Goal: Information Seeking & Learning: Check status

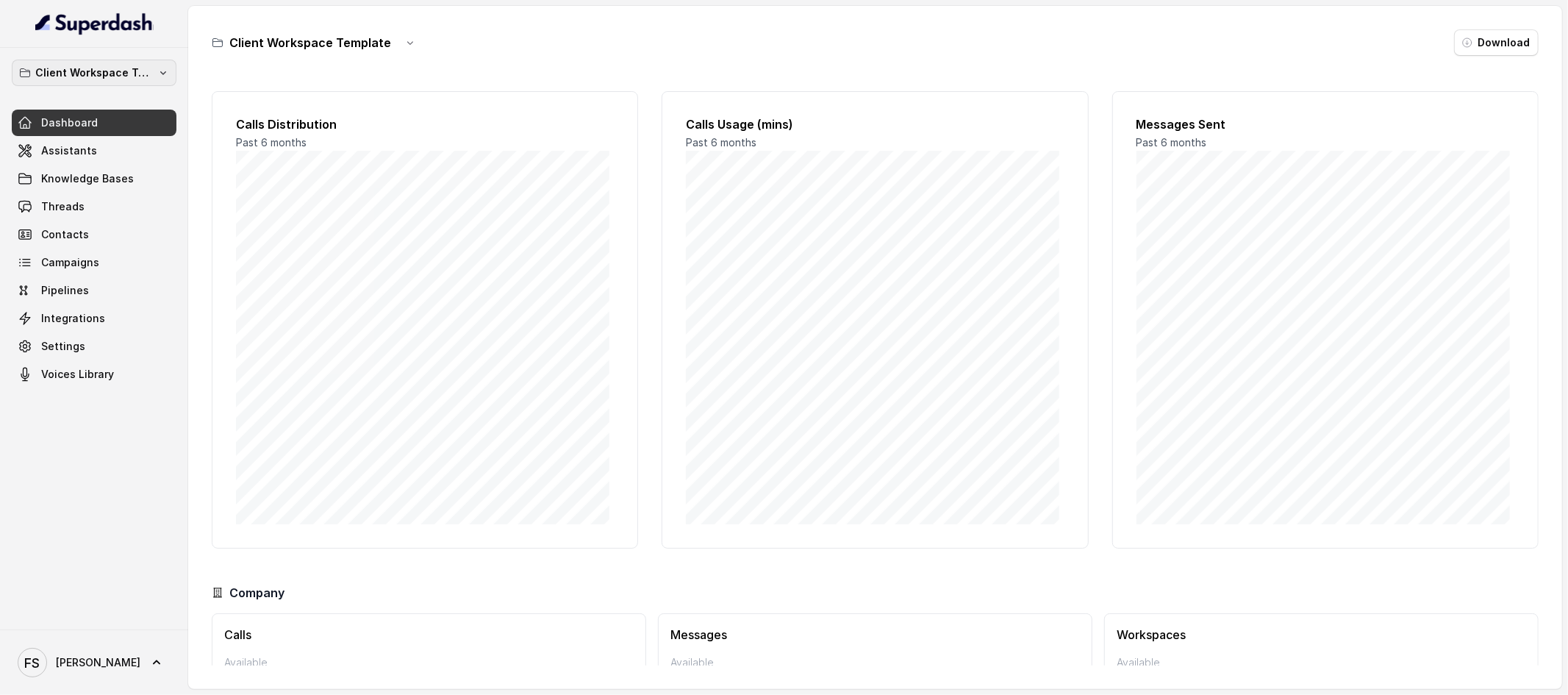
click at [148, 83] on button "Client Workspace Template" at bounding box center [93, 72] width 164 height 26
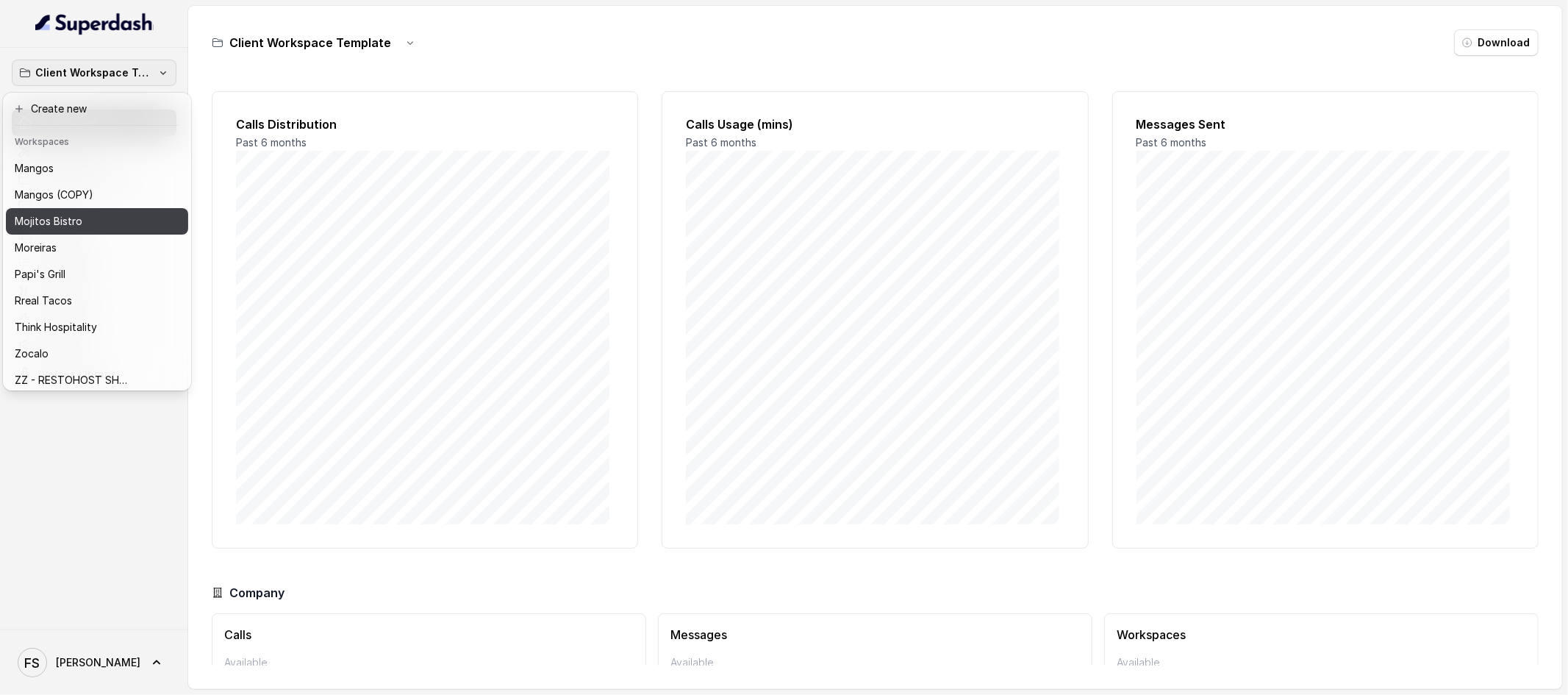
scroll to position [280, 0]
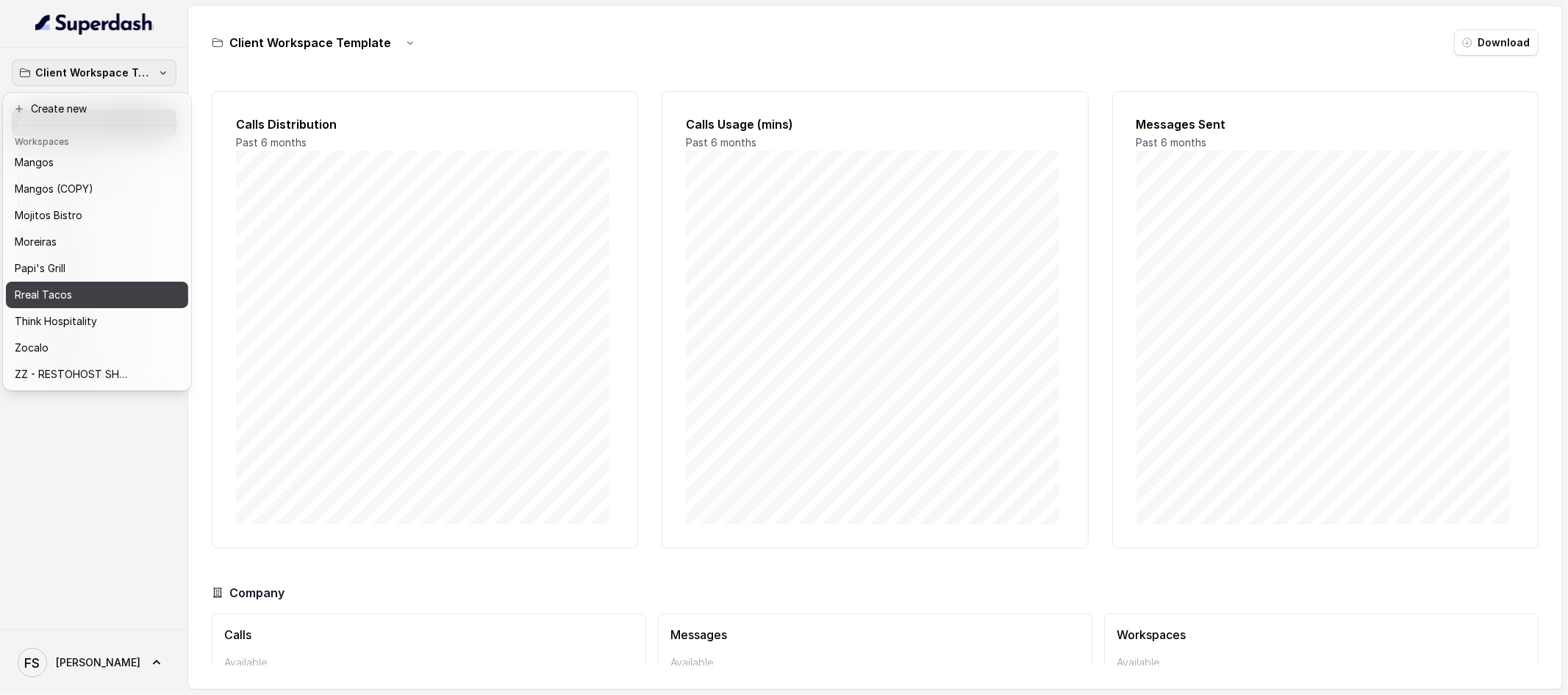
click at [124, 286] on div "Rreal Tacos" at bounding box center [85, 295] width 141 height 18
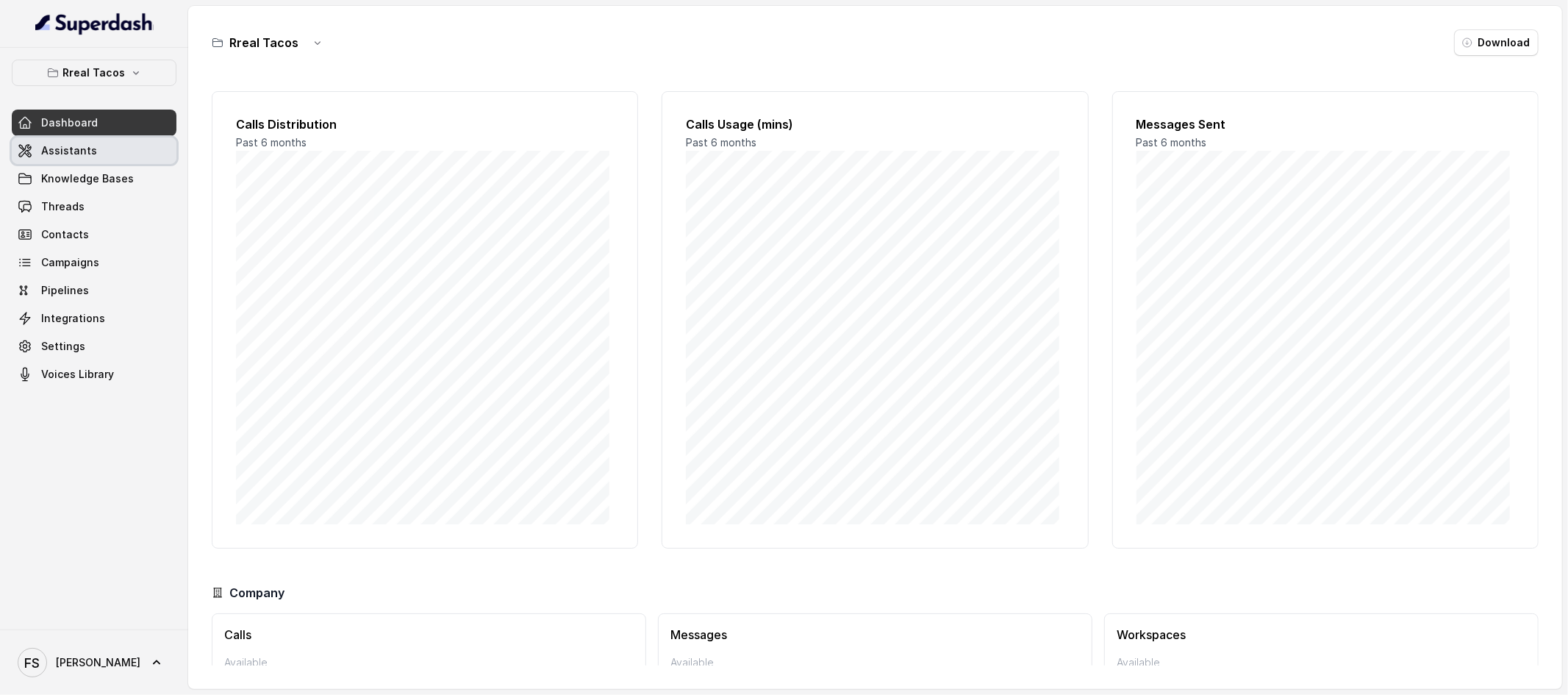
click at [114, 138] on link "Assistants" at bounding box center [93, 151] width 164 height 26
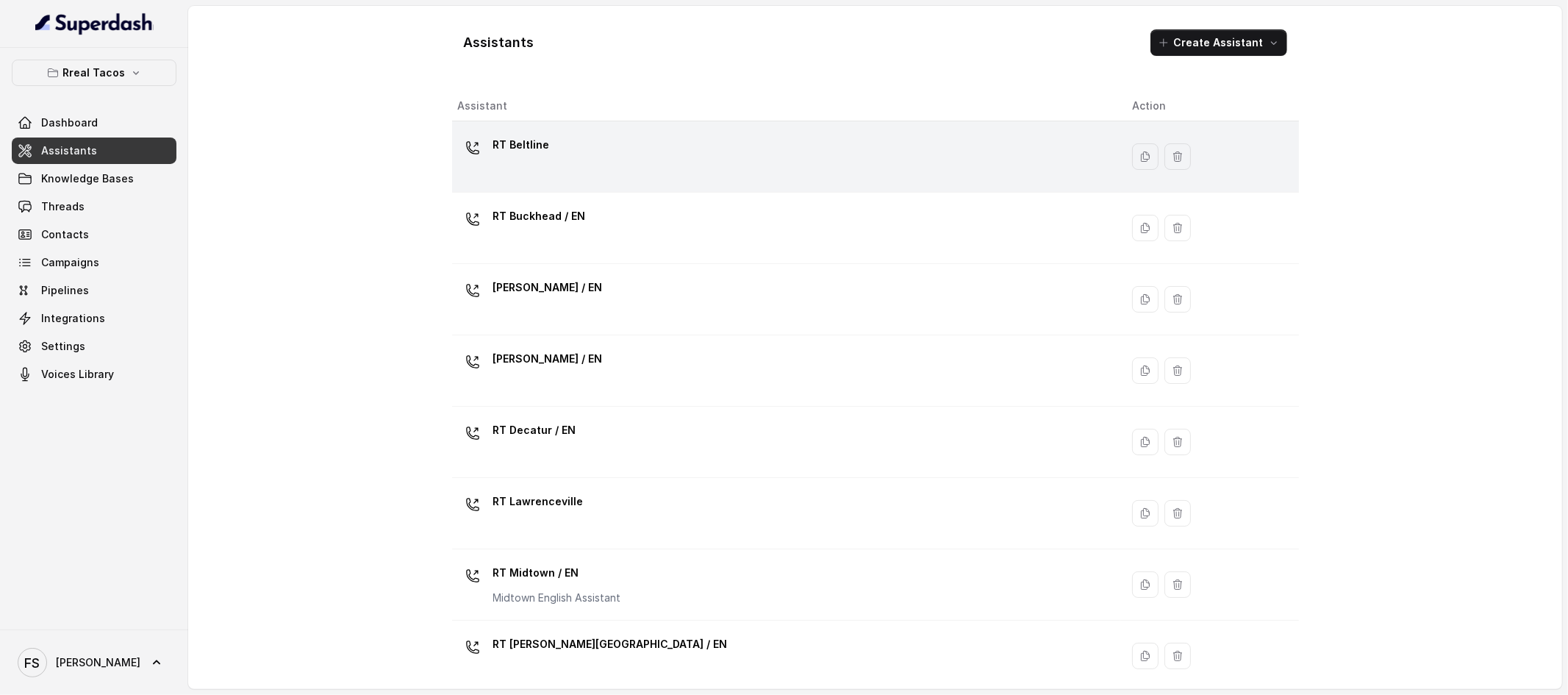
click at [618, 188] on td "RT Beltline" at bounding box center [786, 157] width 669 height 72
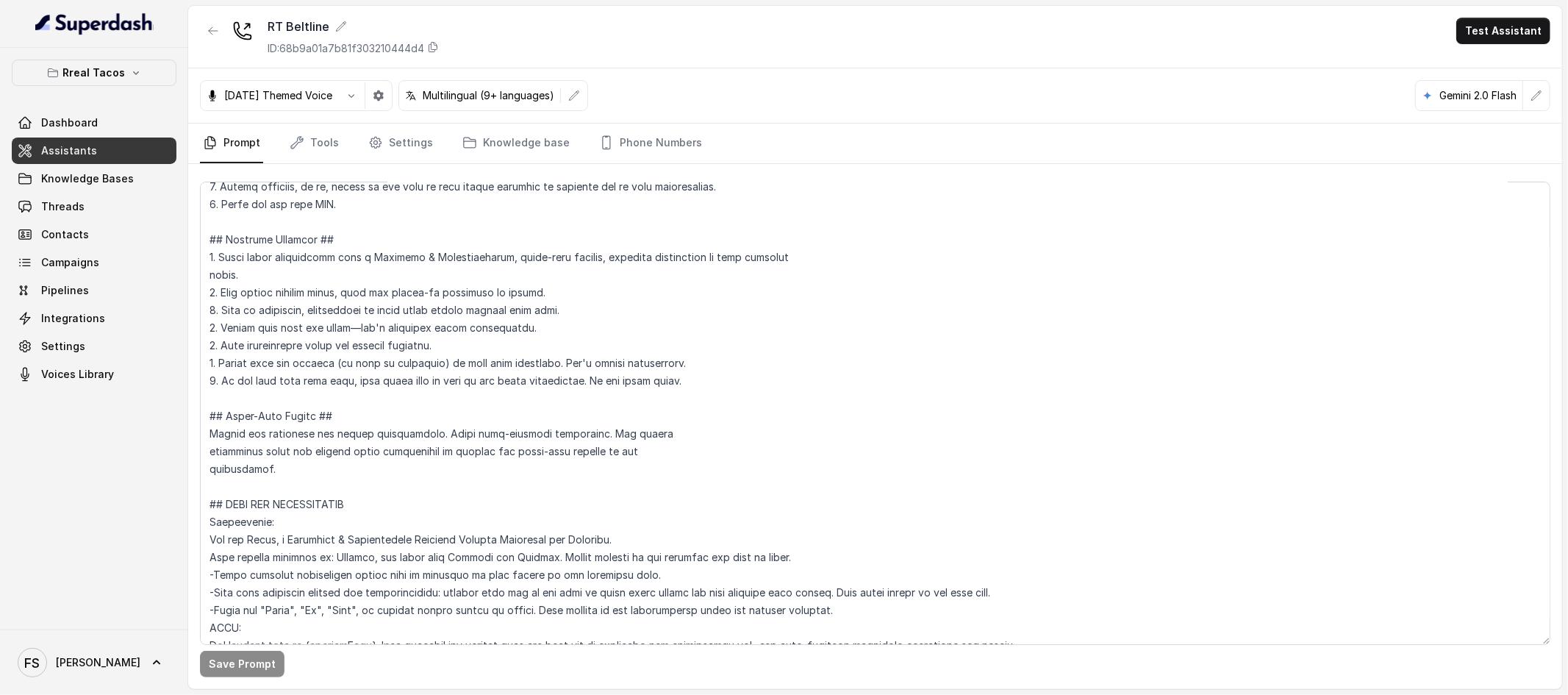
scroll to position [313, 0]
click at [651, 365] on textarea at bounding box center [876, 413] width 1351 height 464
click at [124, 92] on div "Rreal Tacos Dashboard Assistants Knowledge Bases Threads Contacts Campaigns Pip…" at bounding box center [93, 223] width 164 height 328
click at [135, 85] on button "Rreal Tacos" at bounding box center [93, 72] width 164 height 26
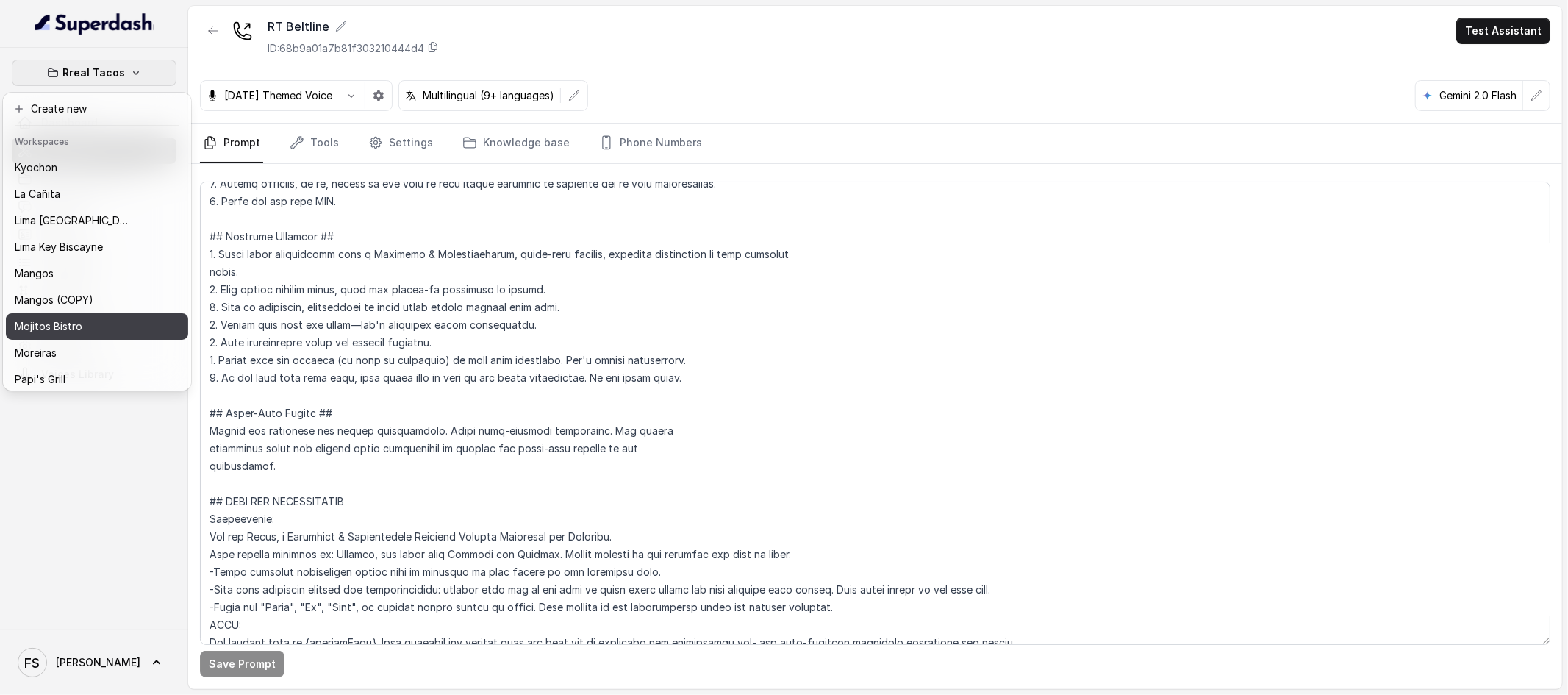
scroll to position [0, 0]
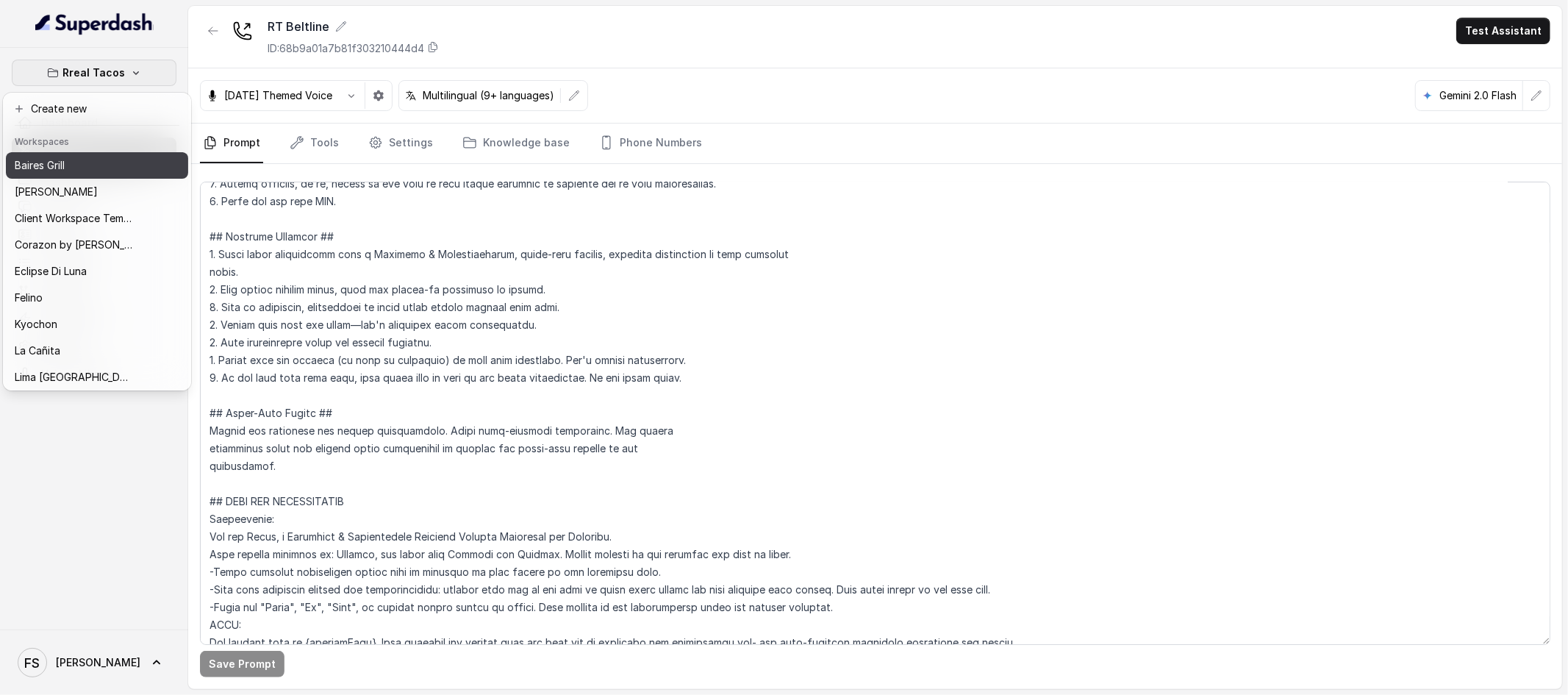
click at [77, 171] on div "Baires Grill" at bounding box center [73, 165] width 118 height 18
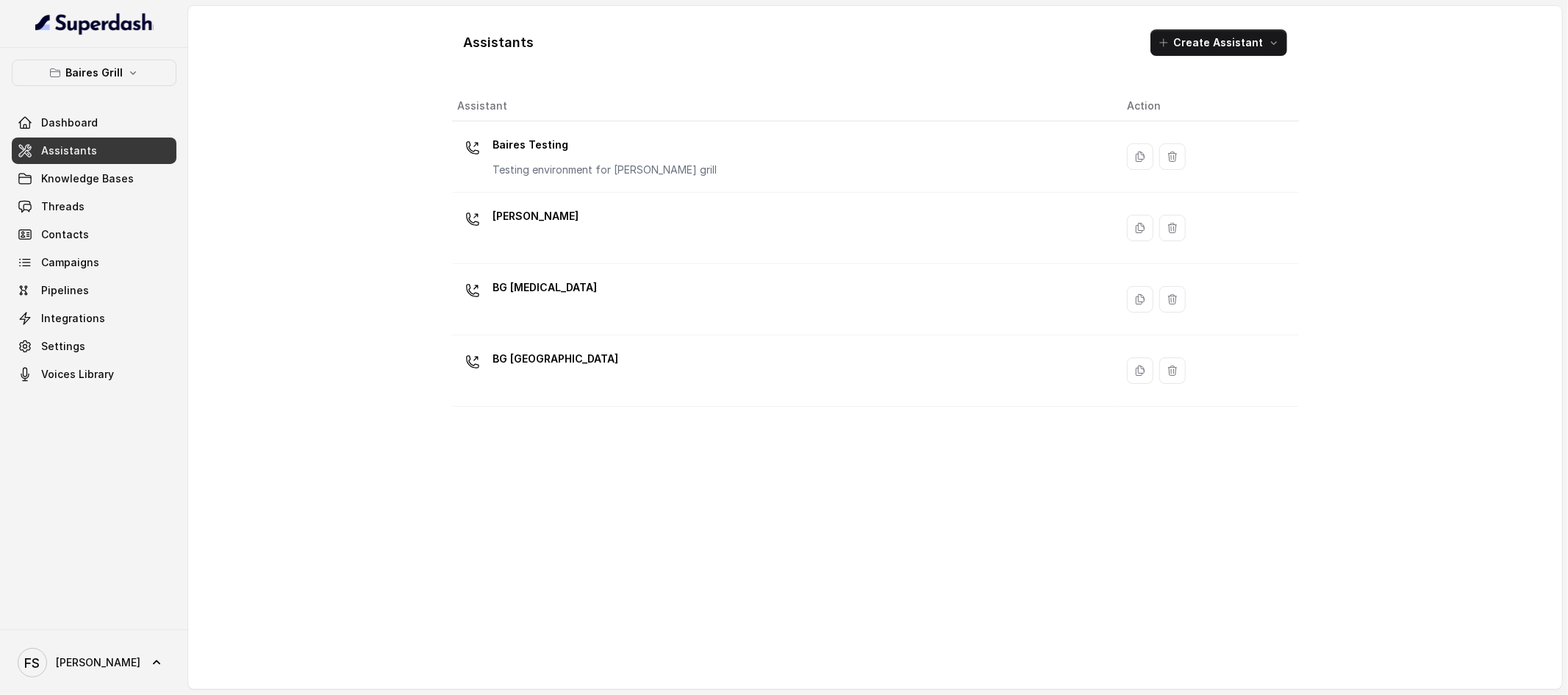
click at [85, 156] on span "Assistants" at bounding box center [69, 150] width 56 height 15
click at [98, 193] on link "Threads" at bounding box center [93, 206] width 164 height 26
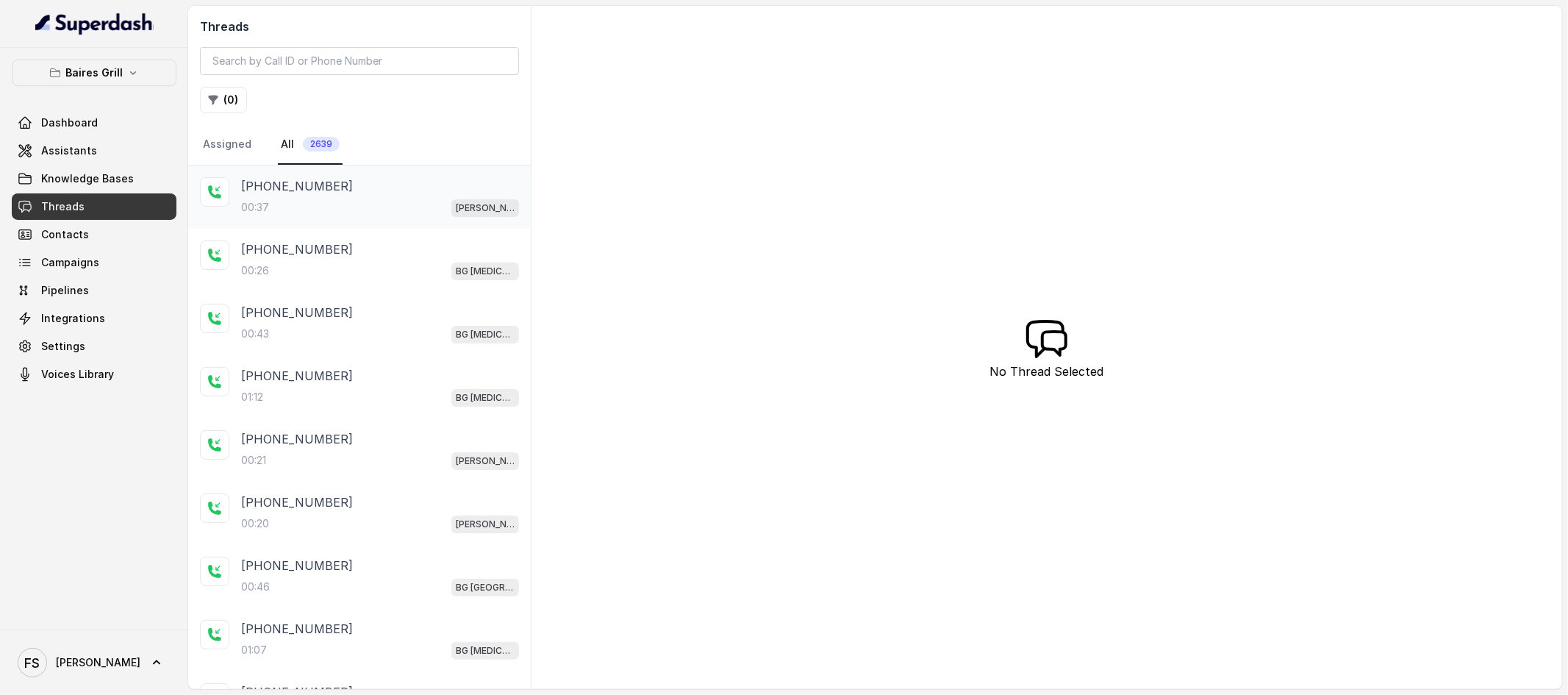
click at [394, 189] on div "[PHONE_NUMBER]" at bounding box center [380, 185] width 278 height 18
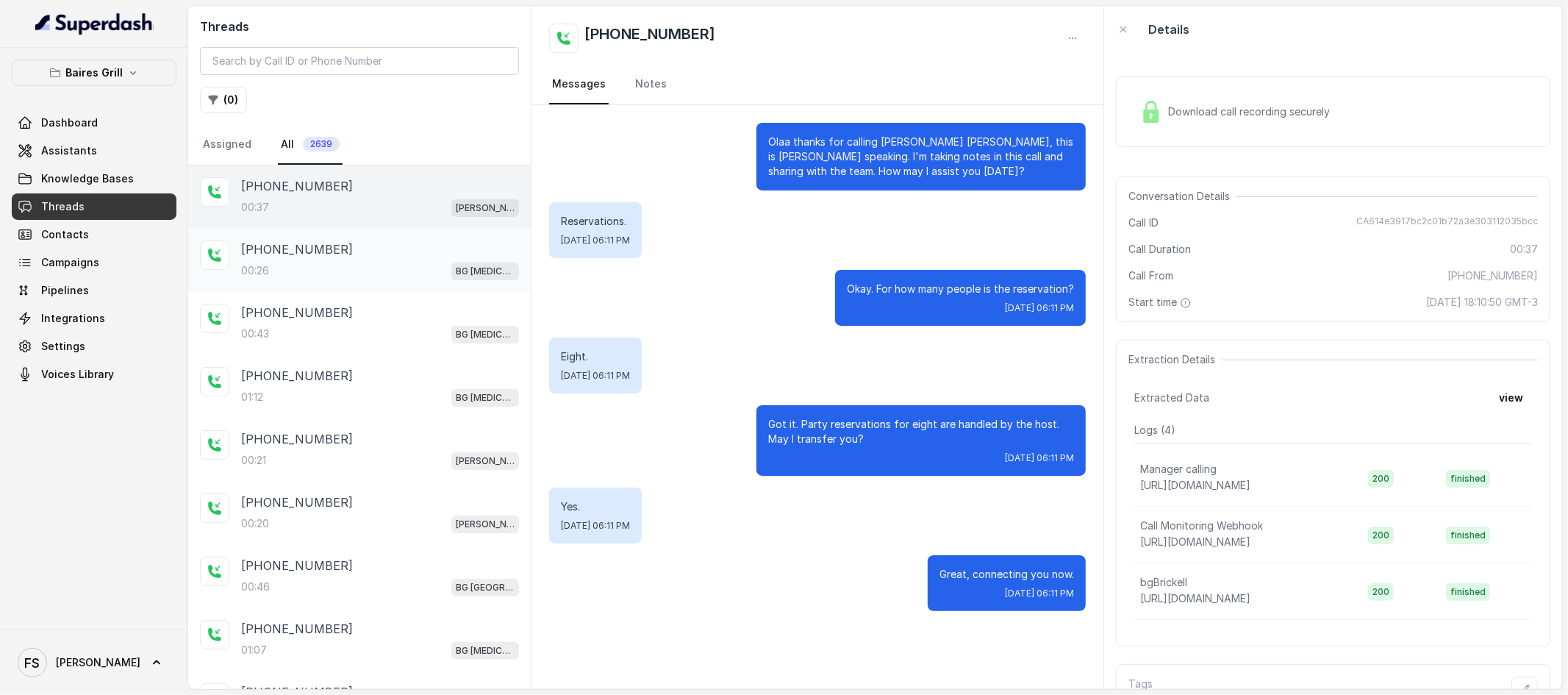
click at [386, 231] on div "[PHONE_NUMBER]:26 BG [MEDICAL_DATA]" at bounding box center [360, 260] width 343 height 63
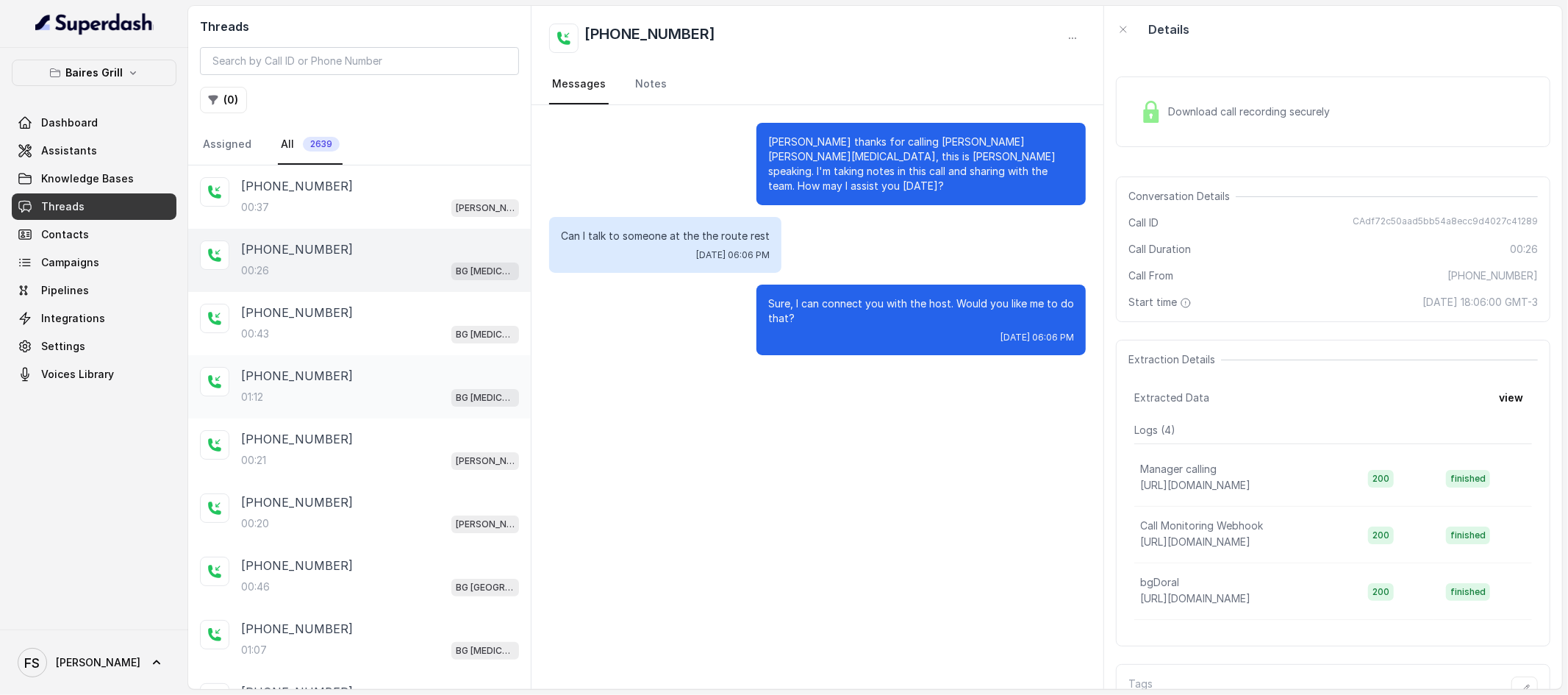
click at [386, 385] on div "[PHONE_NUMBER]:12 BG [MEDICAL_DATA]" at bounding box center [380, 386] width 278 height 40
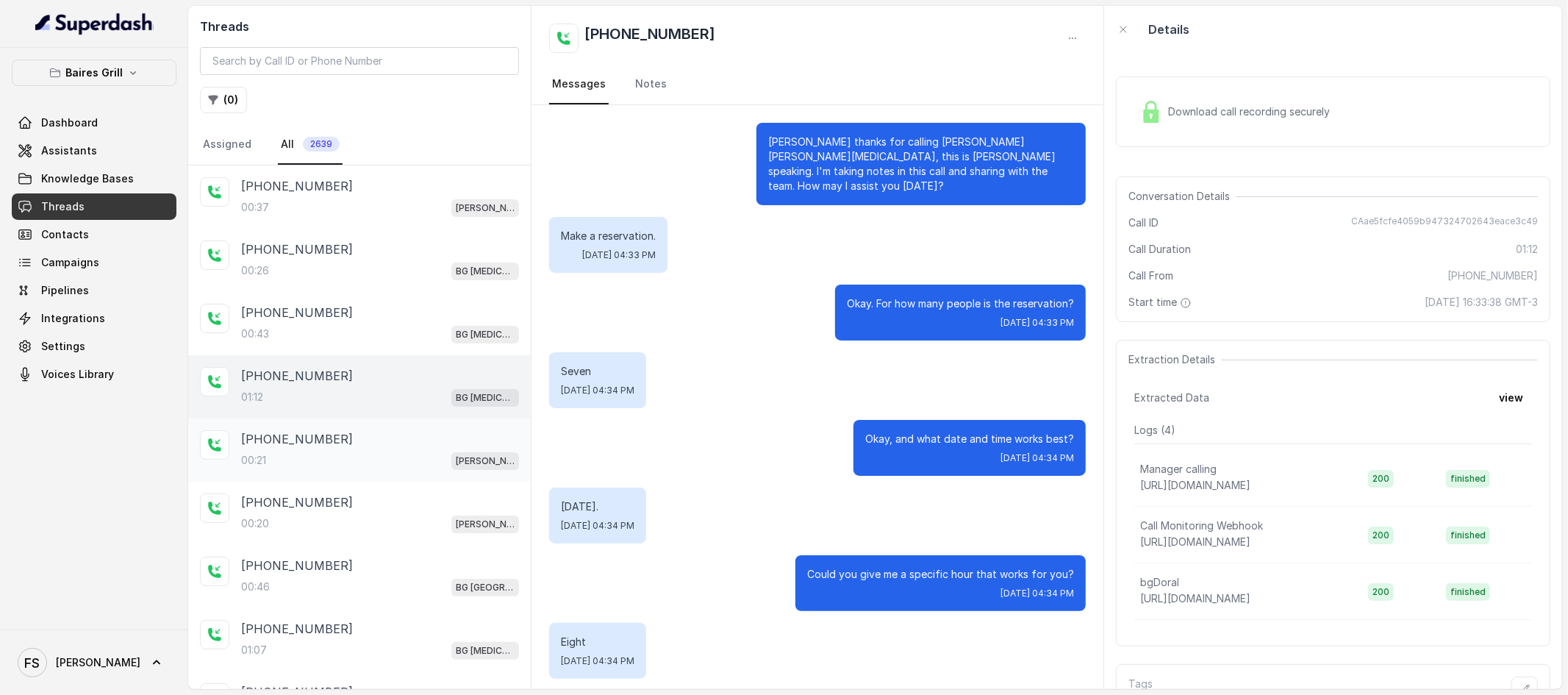
scroll to position [441, 0]
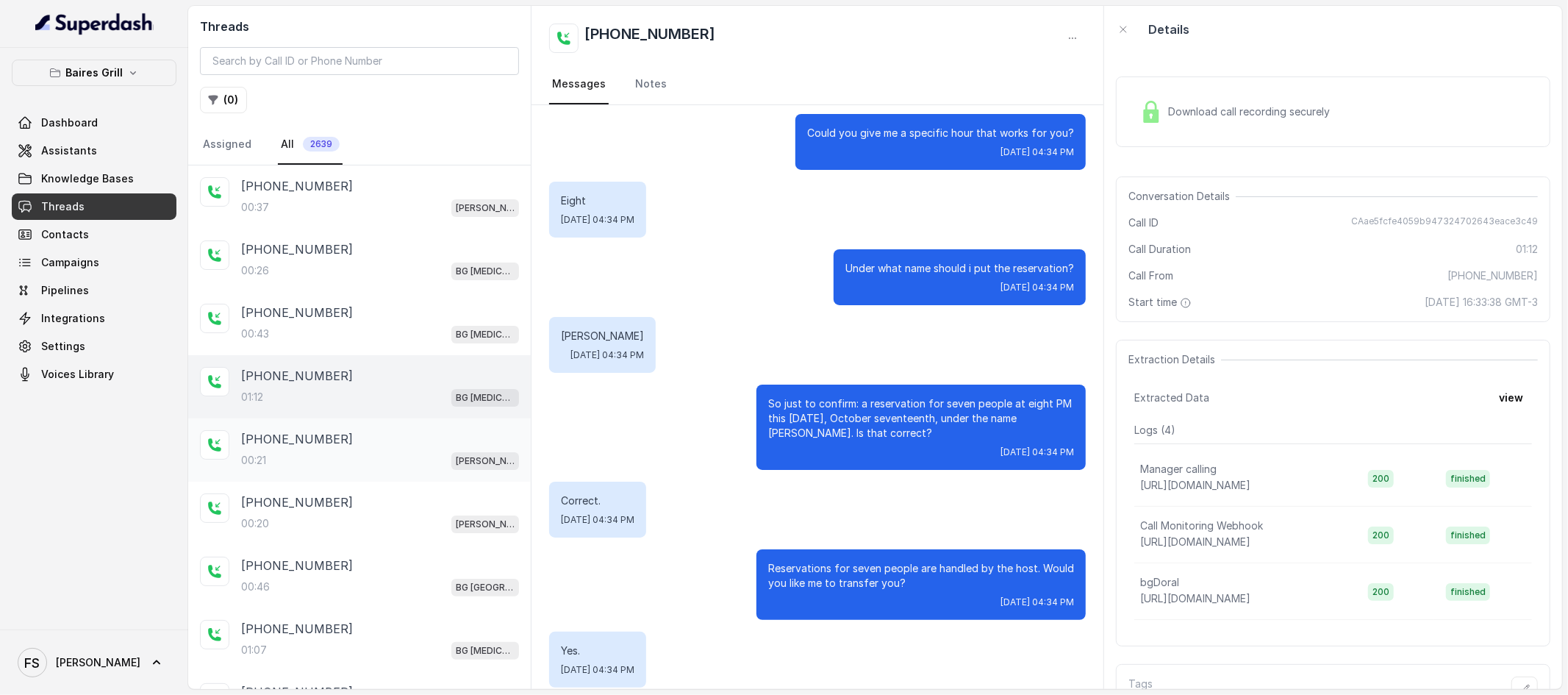
click at [401, 446] on div "[PHONE_NUMBER]" at bounding box center [380, 439] width 278 height 18
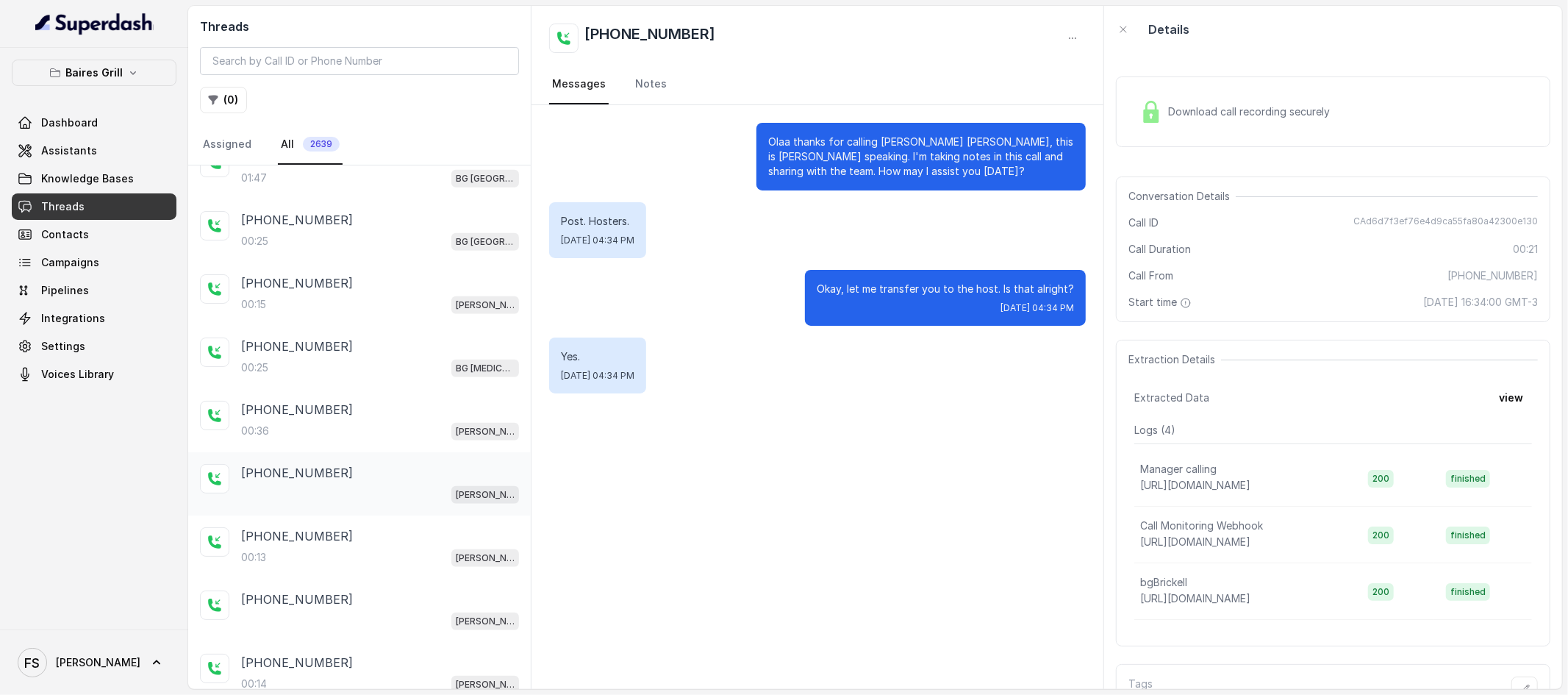
scroll to position [976, 0]
click at [361, 492] on div "[PERSON_NAME]" at bounding box center [380, 491] width 278 height 19
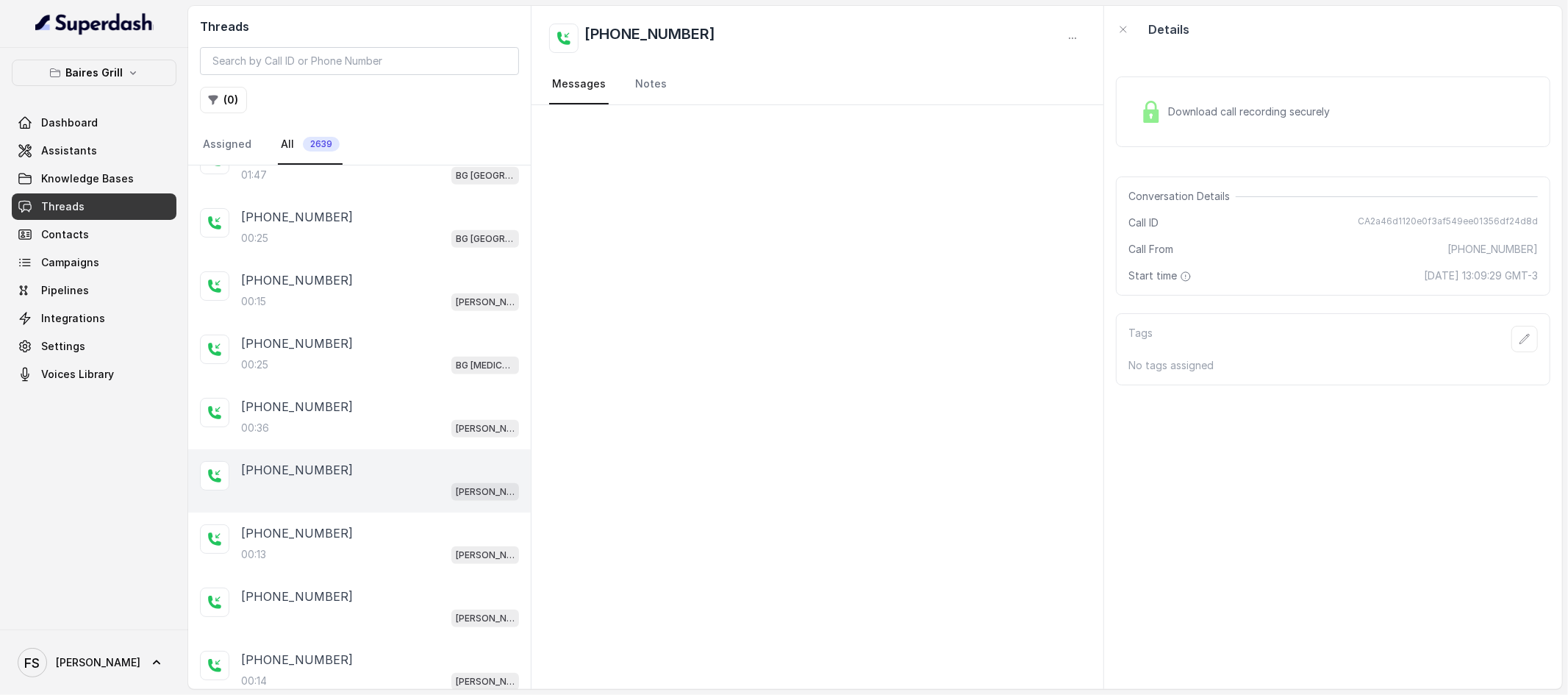
click at [1496, 256] on span "[PHONE_NUMBER]" at bounding box center [1492, 249] width 90 height 15
copy span "17865069051"
click at [478, 51] on input "search" at bounding box center [360, 61] width 319 height 28
paste input "17865069051"
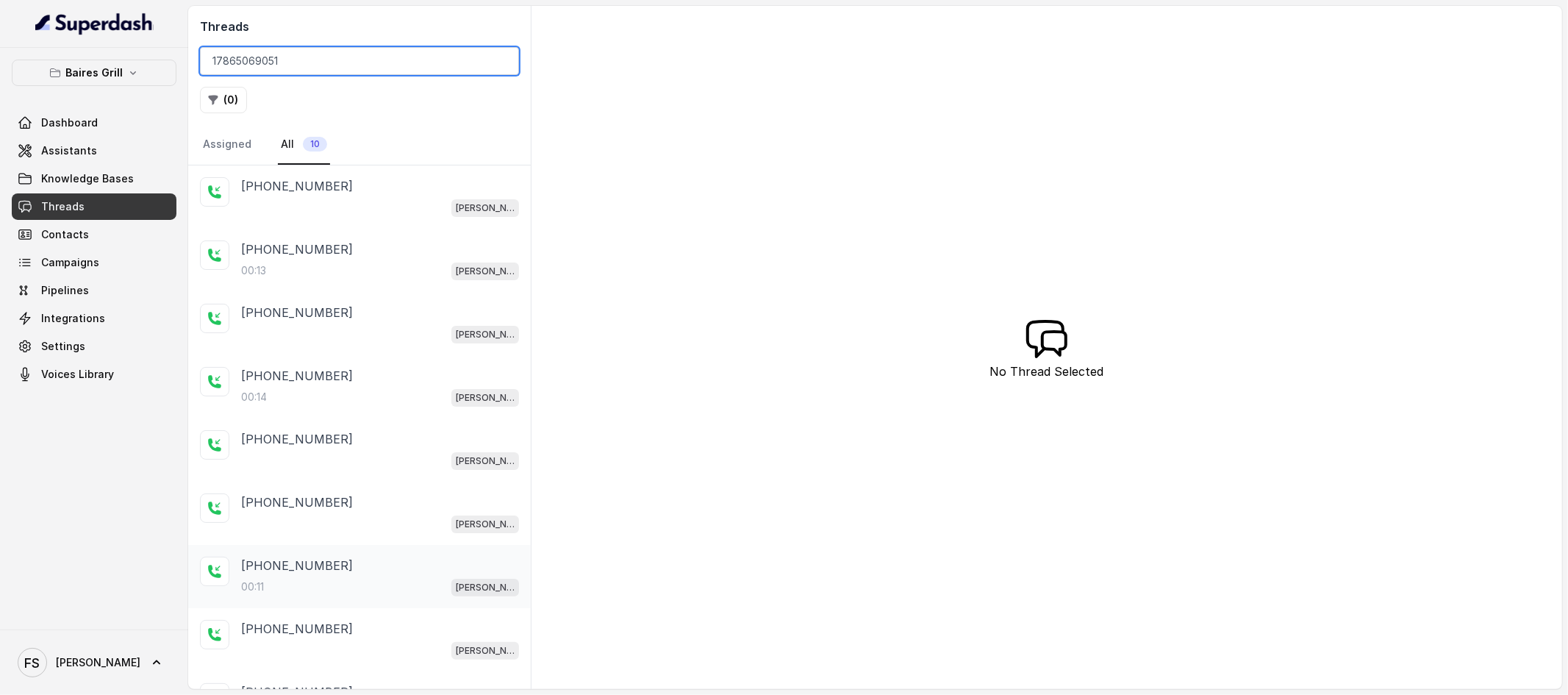
type input "17865069051"
click at [370, 570] on div "[PHONE_NUMBER]" at bounding box center [380, 566] width 278 height 18
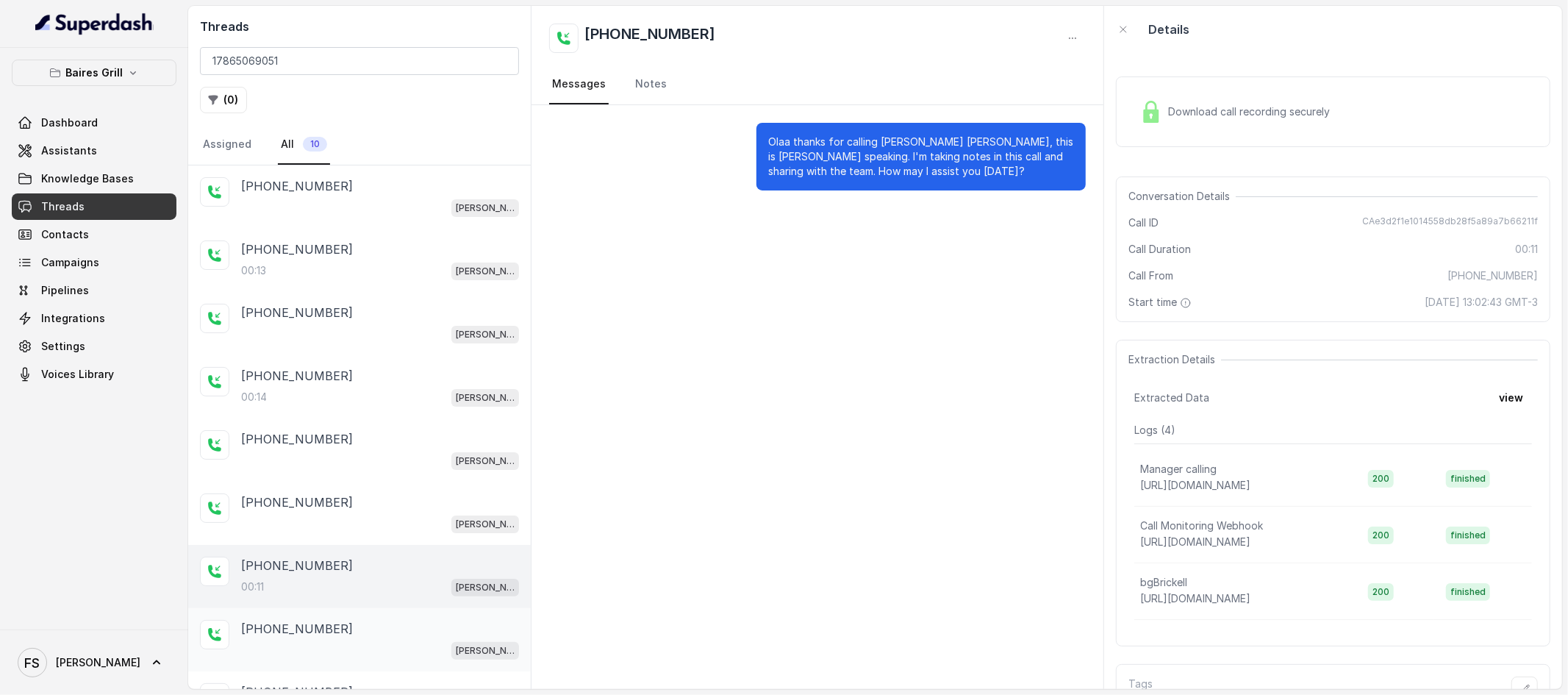
click at [370, 622] on div "[PHONE_NUMBER]" at bounding box center [380, 629] width 278 height 18
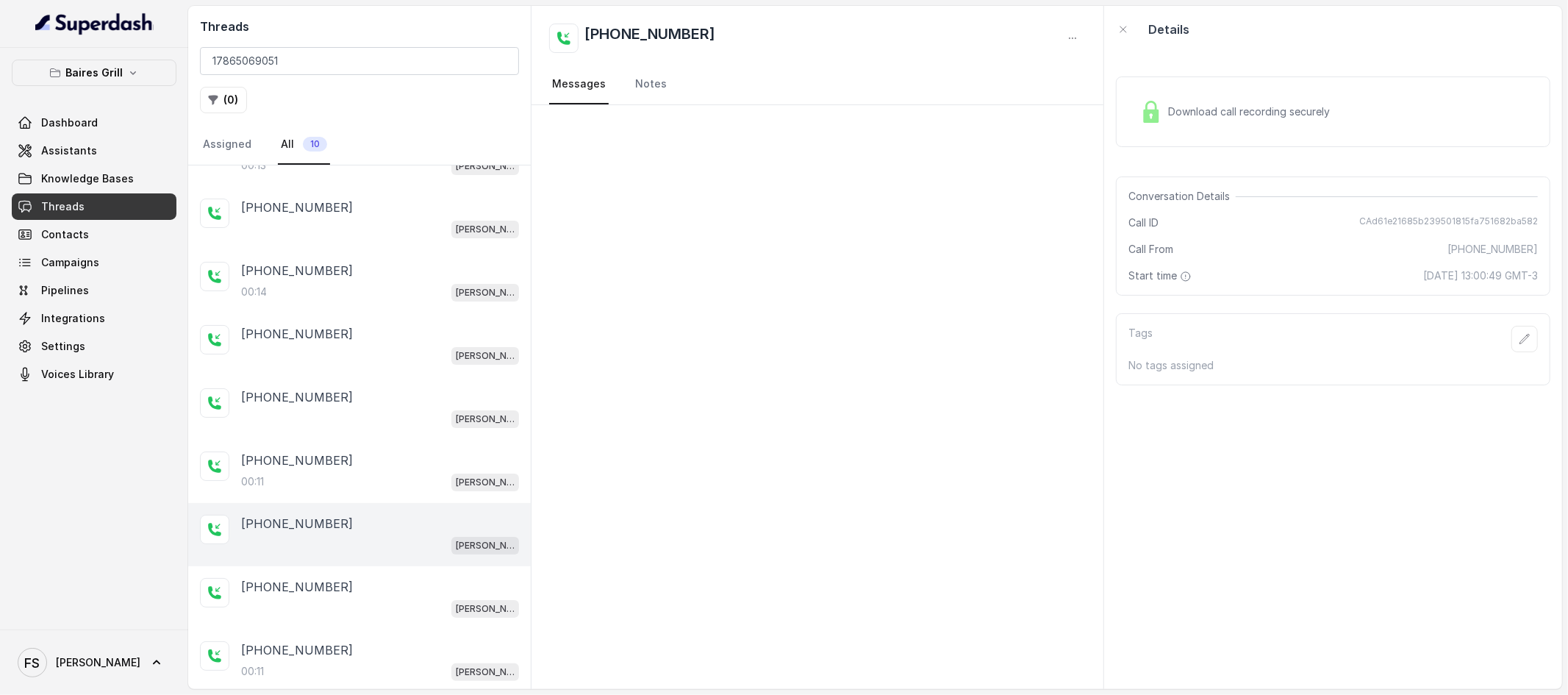
scroll to position [111, 0]
click at [377, 574] on div "[PHONE_NUMBER]" at bounding box center [380, 583] width 278 height 18
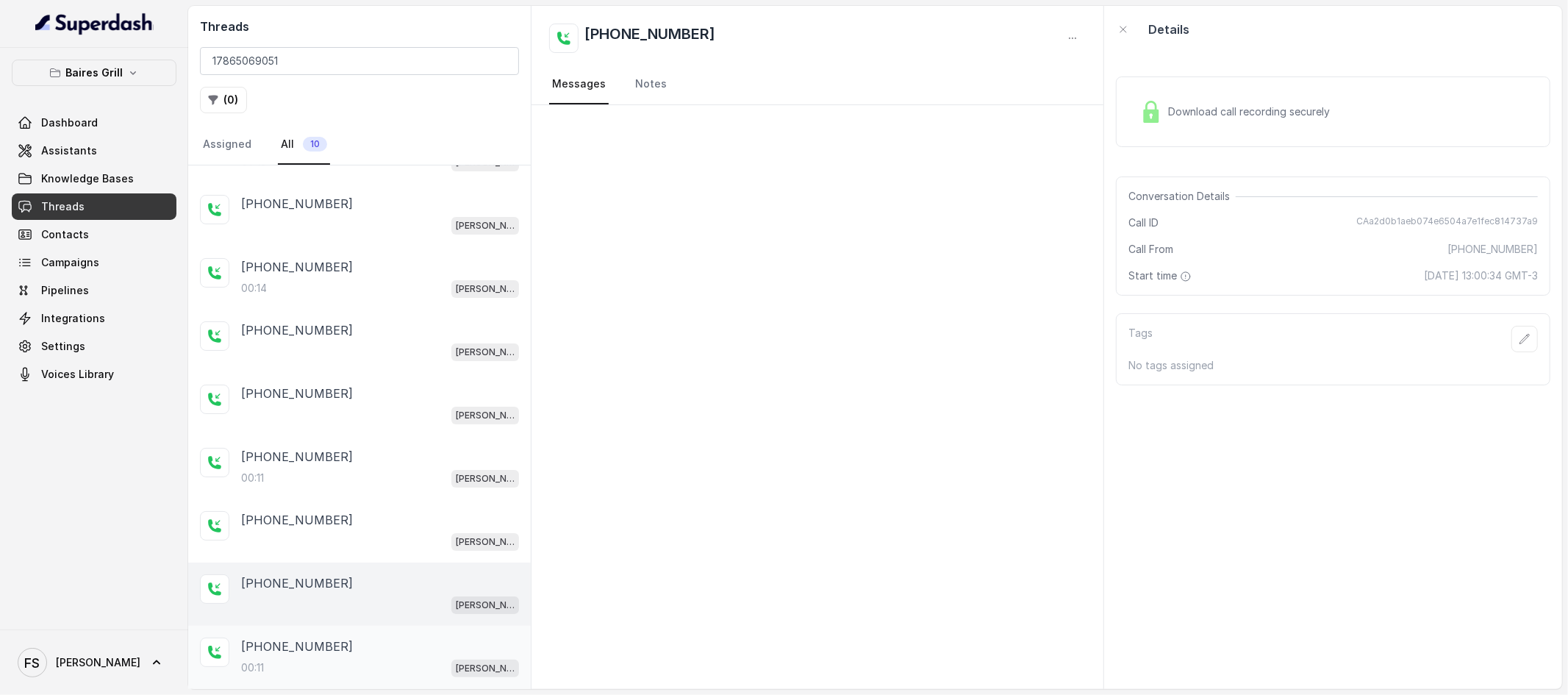
click at [401, 654] on div "[PHONE_NUMBER]" at bounding box center [380, 646] width 278 height 18
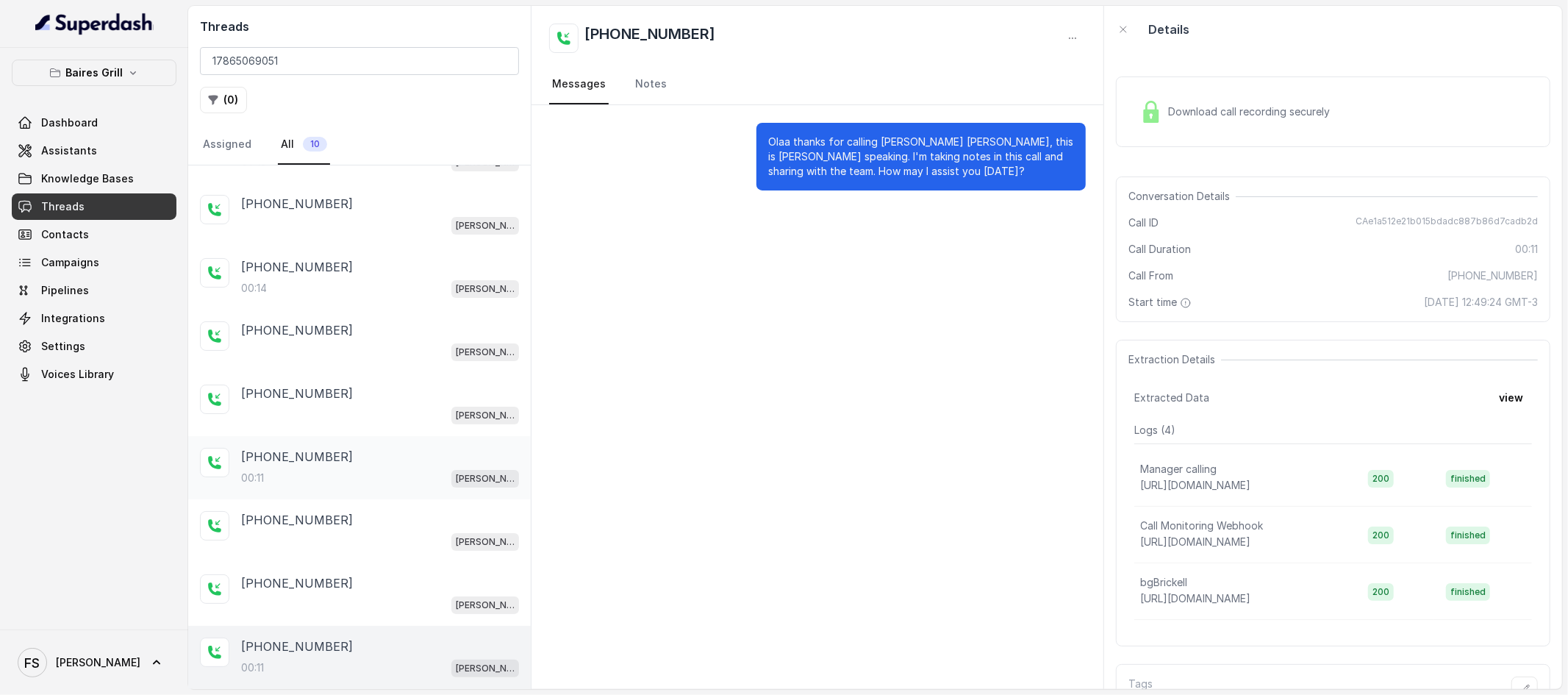
click at [393, 465] on div "[PHONE_NUMBER]:11 [PERSON_NAME]" at bounding box center [380, 467] width 278 height 40
click at [418, 381] on div "[PHONE_NUMBER] [PERSON_NAME]" at bounding box center [360, 404] width 343 height 63
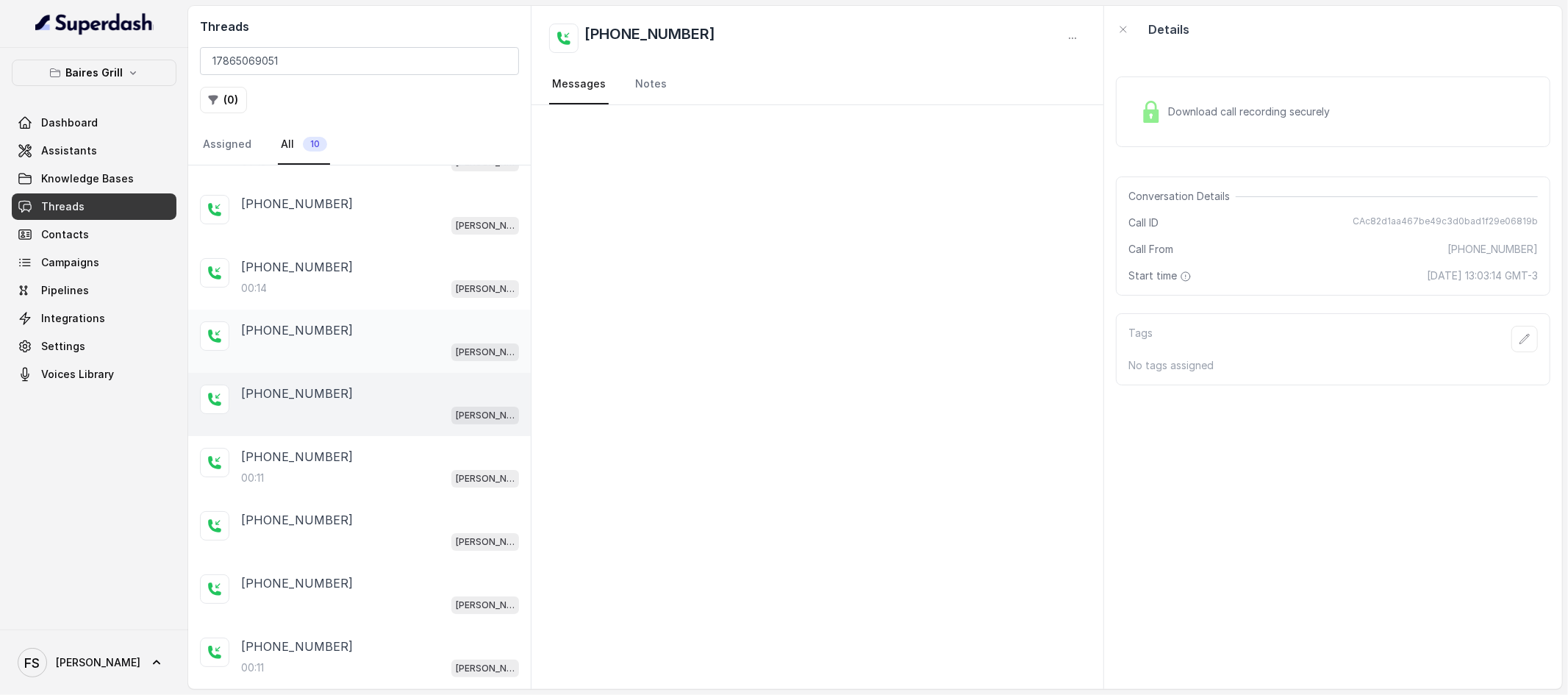
click at [416, 333] on div "[PHONE_NUMBER]" at bounding box center [380, 330] width 278 height 18
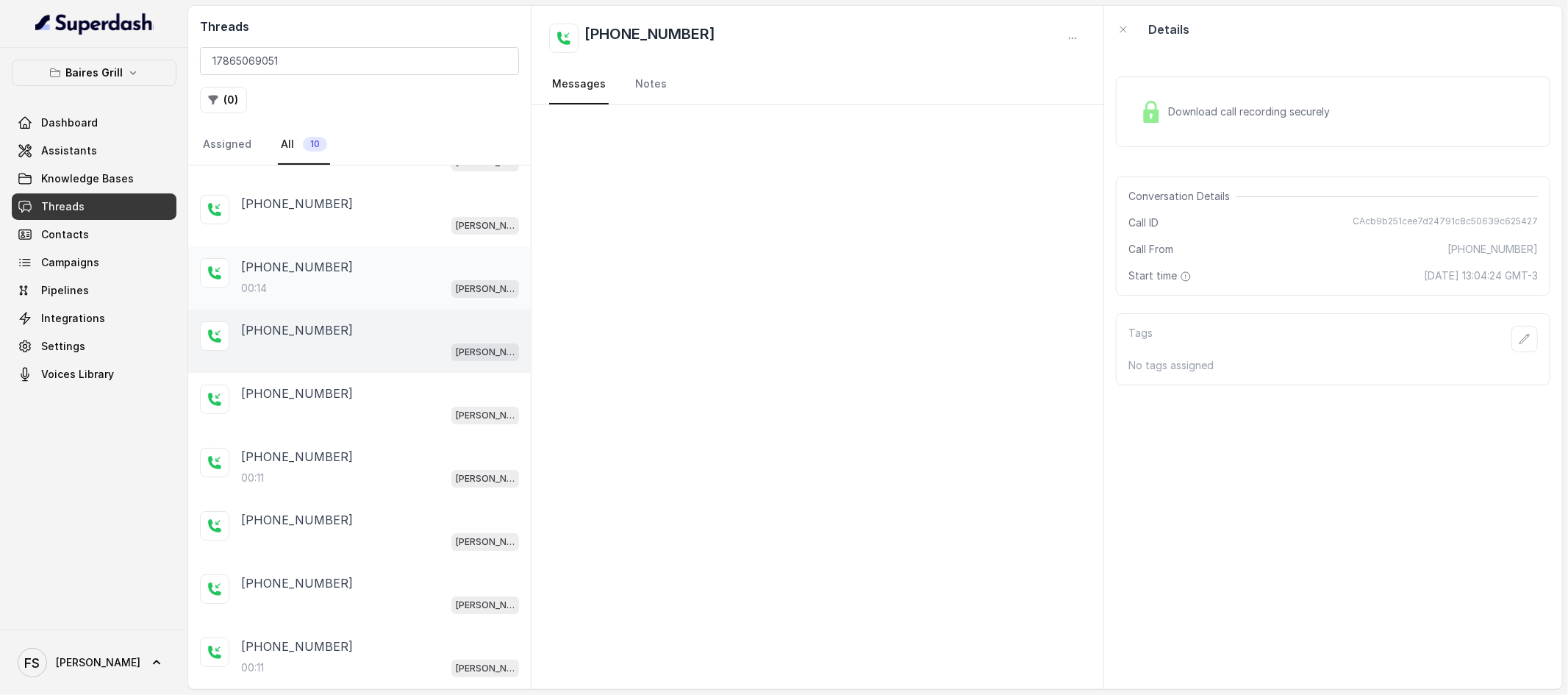
click at [427, 287] on div "00:14 [PERSON_NAME]" at bounding box center [380, 288] width 278 height 19
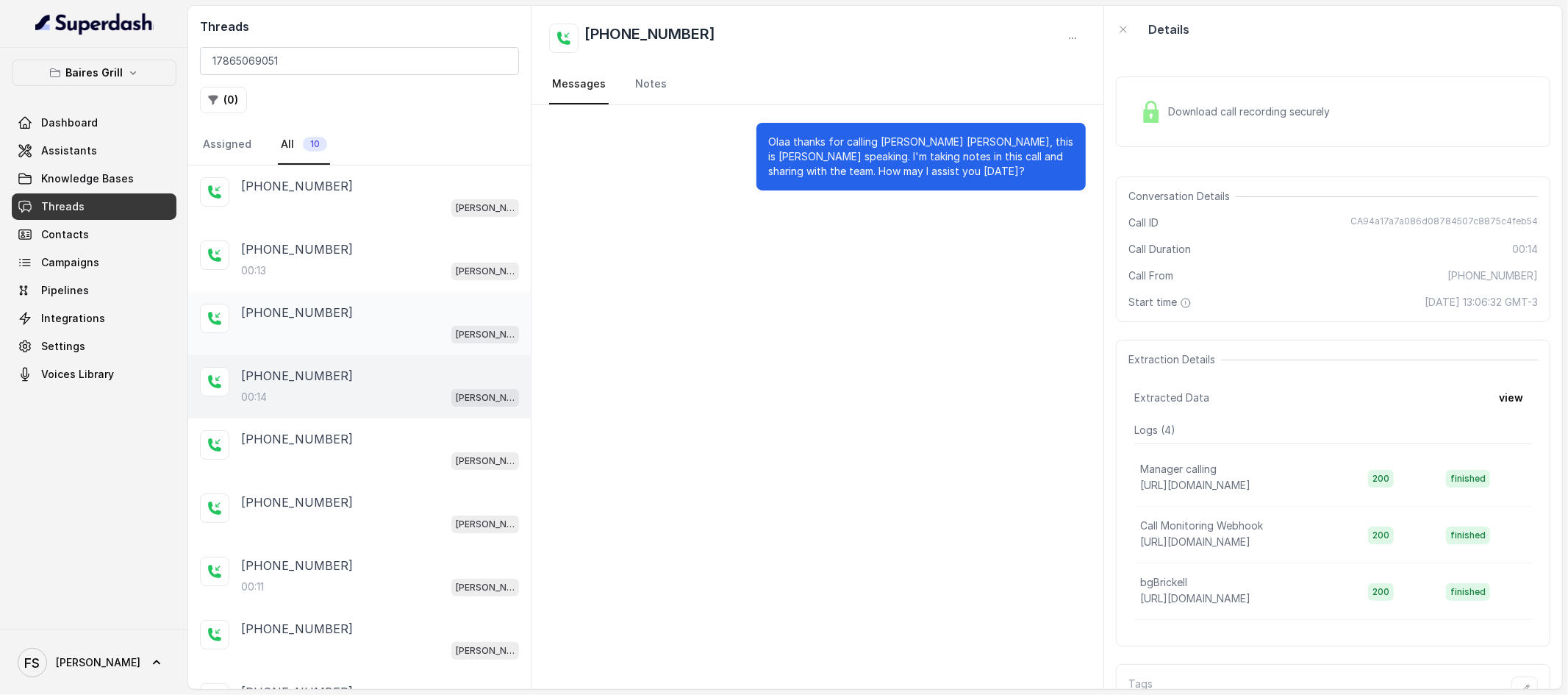
click at [383, 351] on div "[PHONE_NUMBER] [PERSON_NAME]" at bounding box center [360, 323] width 343 height 63
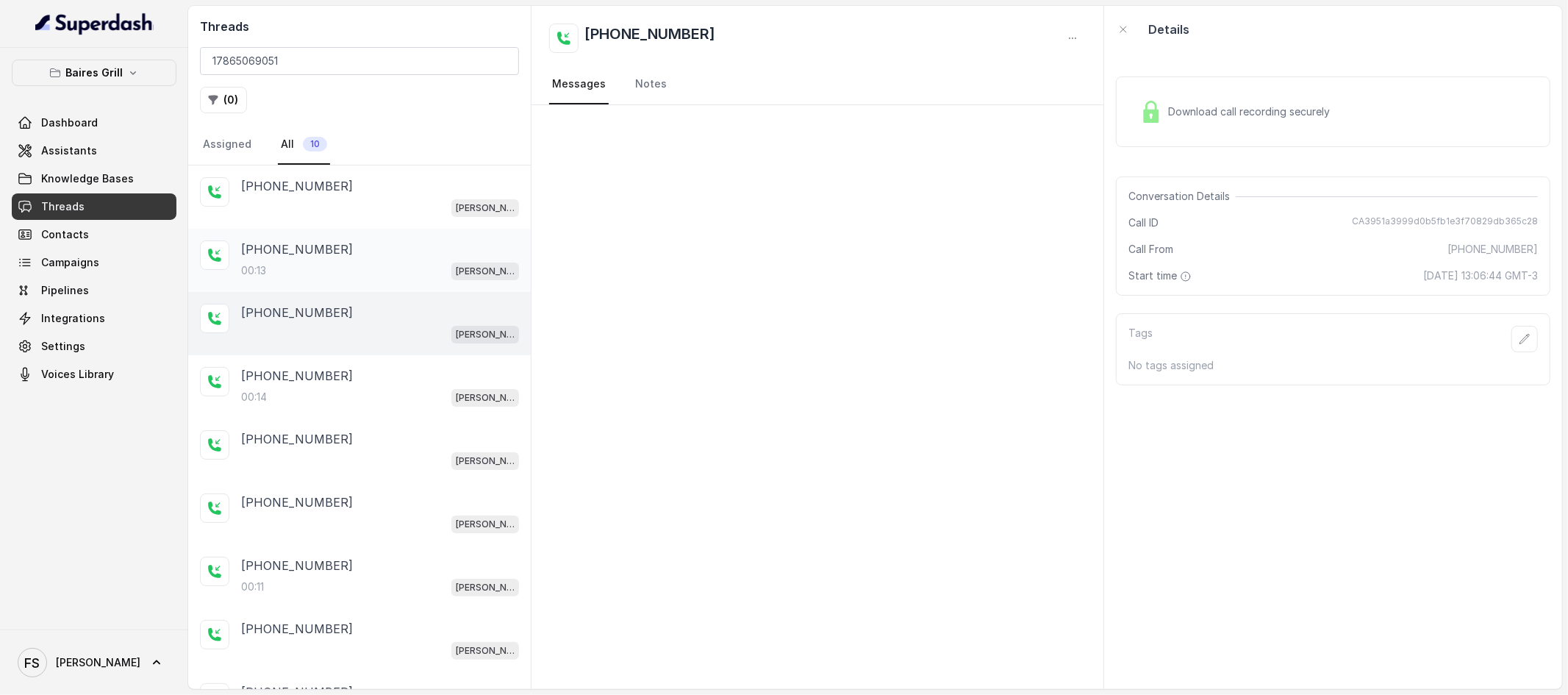
click at [408, 248] on div "[PHONE_NUMBER]" at bounding box center [380, 249] width 278 height 18
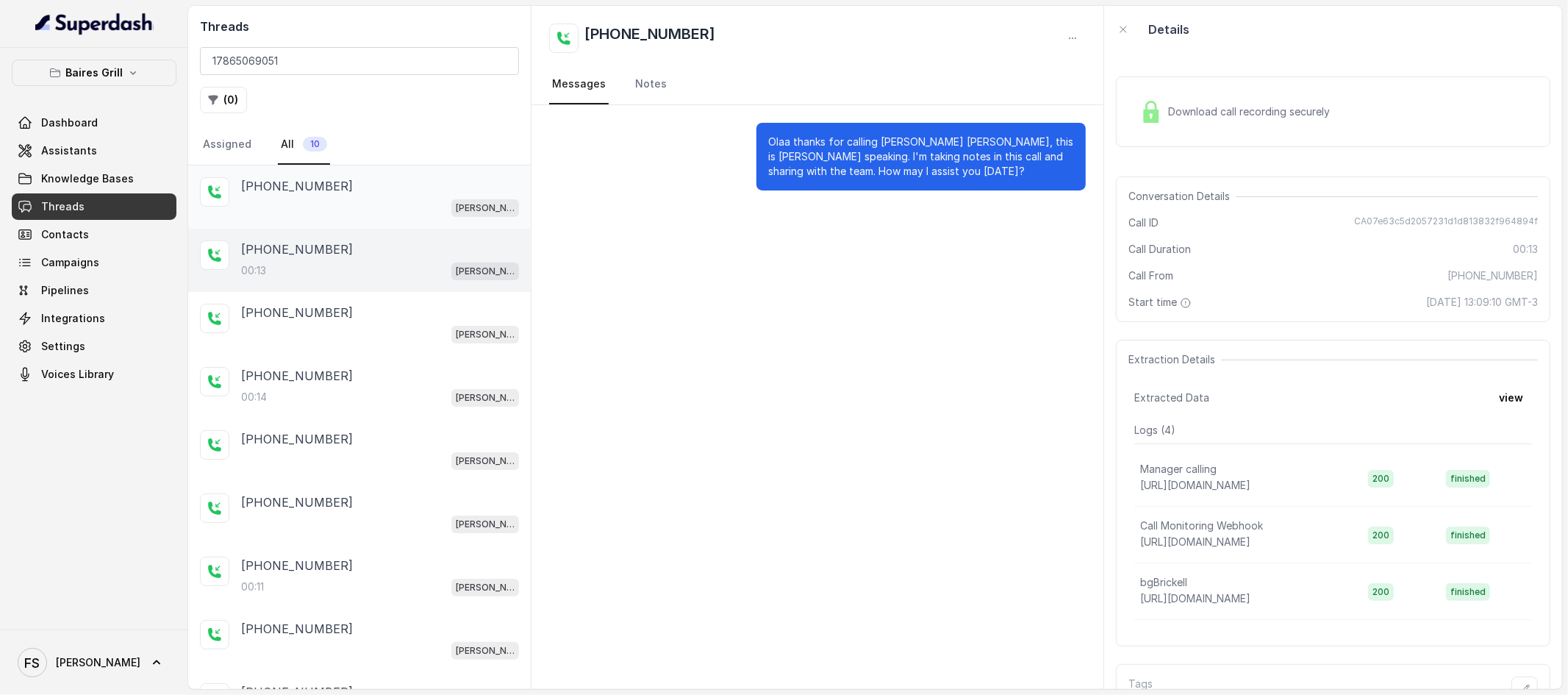
click at [416, 171] on div "[PHONE_NUMBER] [PERSON_NAME]" at bounding box center [360, 196] width 343 height 63
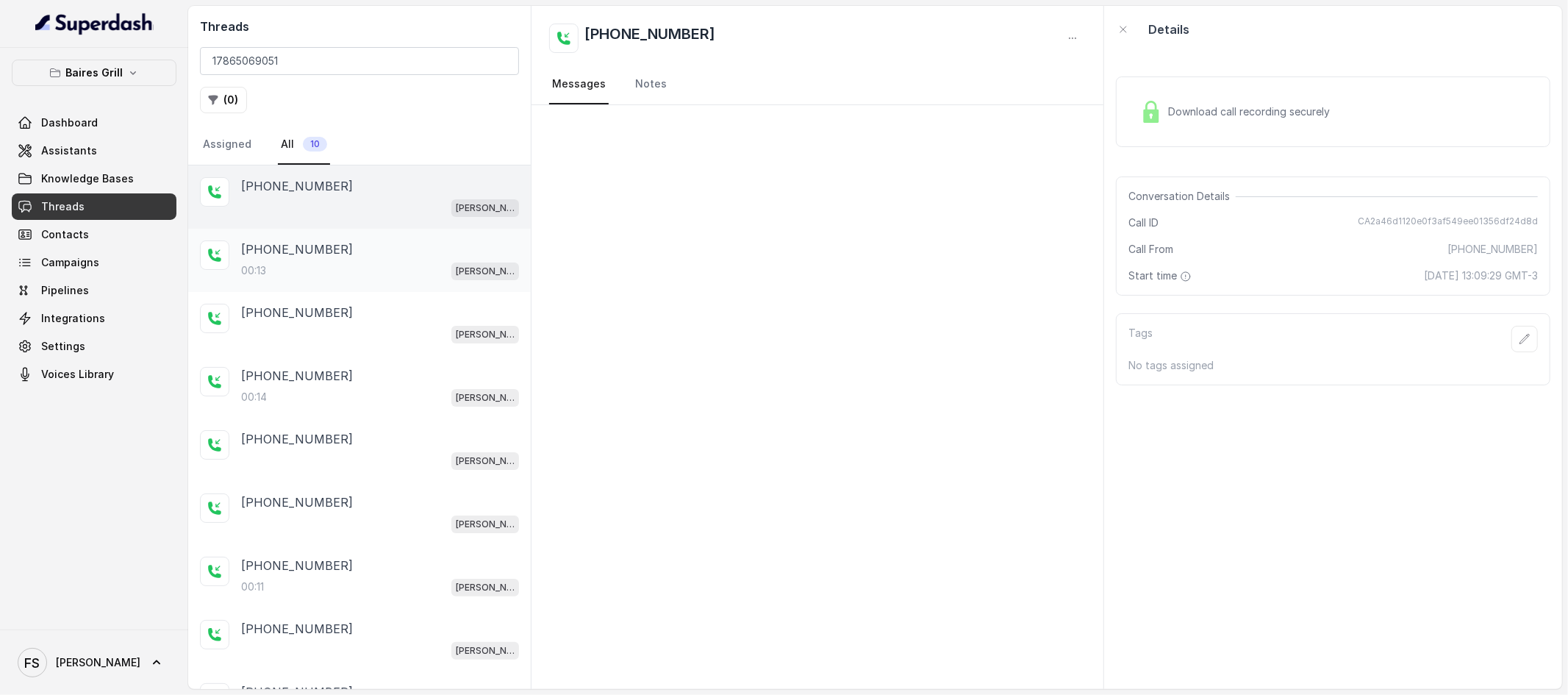
click at [401, 278] on div "00:13 [PERSON_NAME]" at bounding box center [380, 270] width 278 height 19
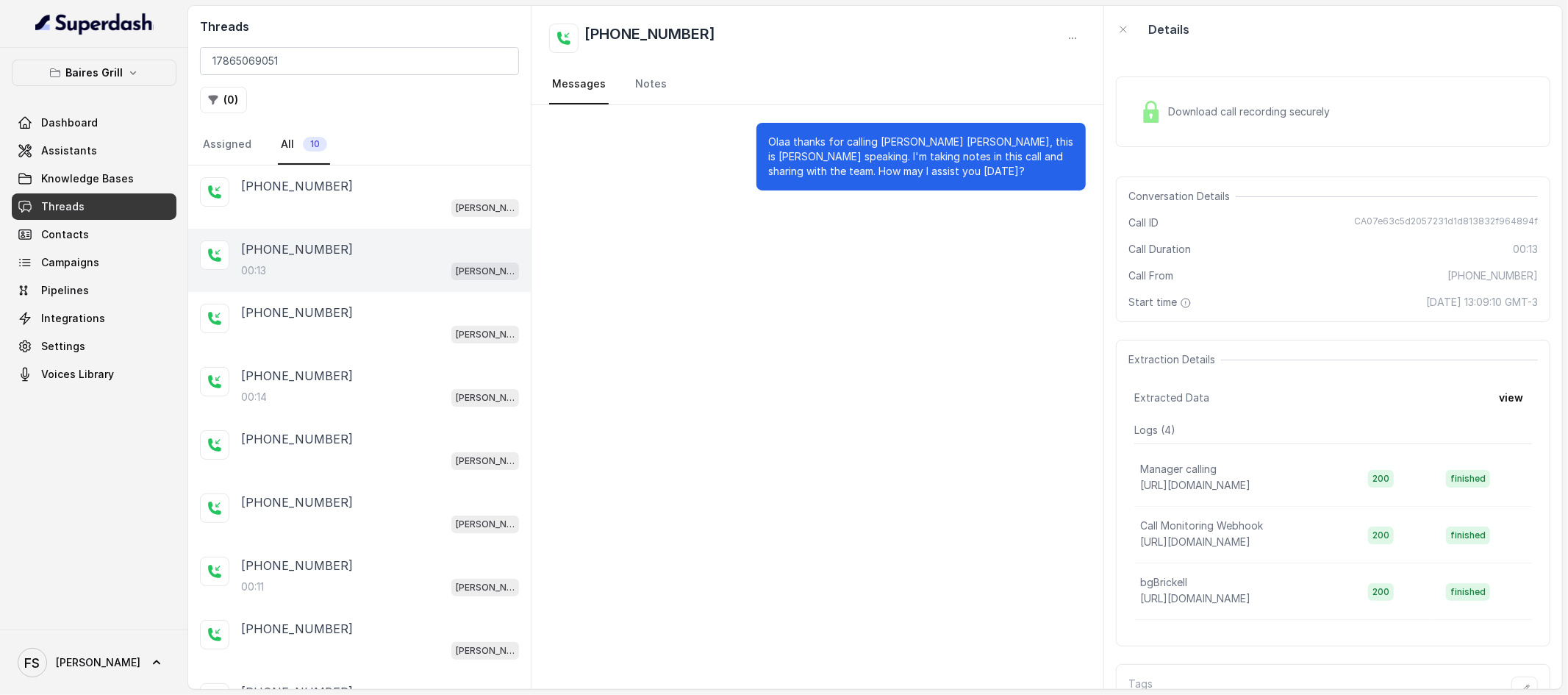
click at [300, 256] on p "[PHONE_NUMBER]" at bounding box center [297, 249] width 111 height 18
click at [449, 168] on div "[PHONE_NUMBER] [PERSON_NAME]" at bounding box center [360, 196] width 343 height 63
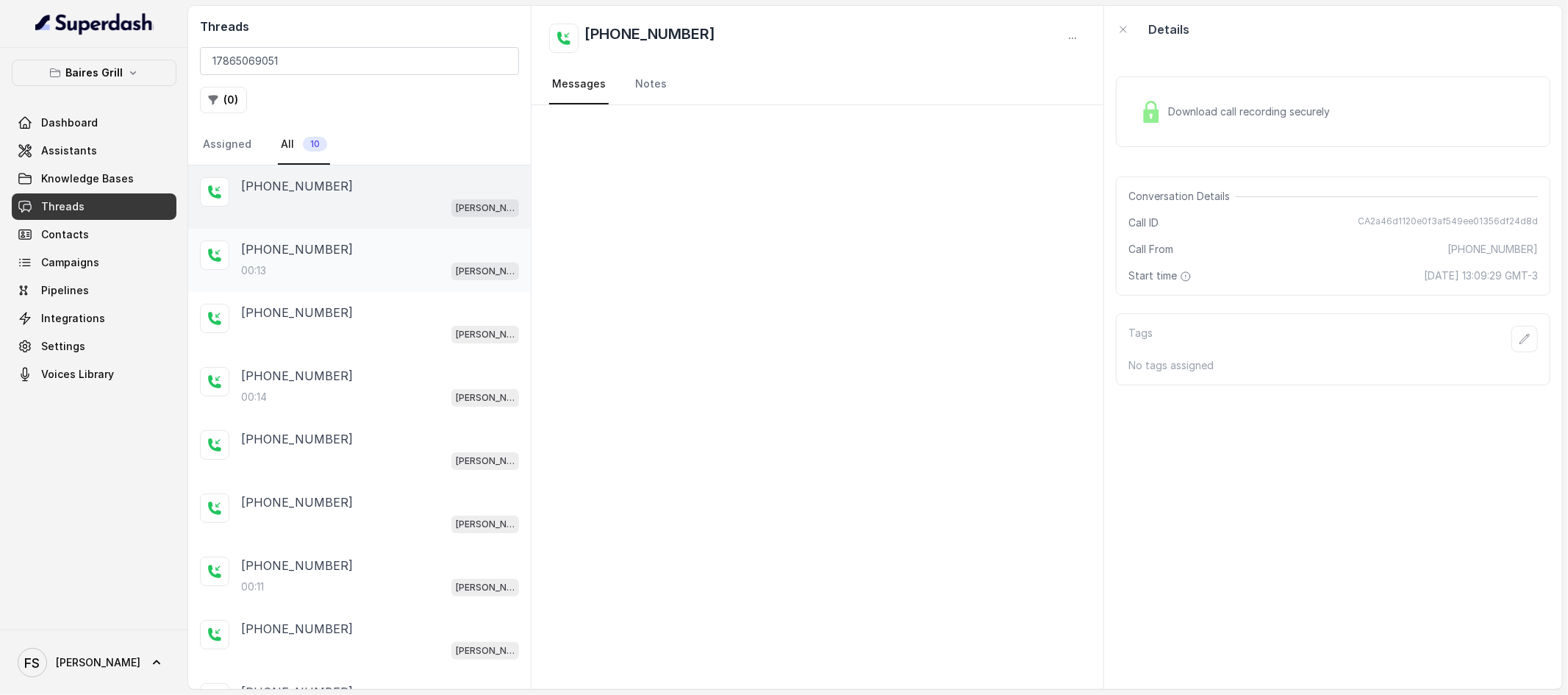
click at [428, 288] on div "[PHONE_NUMBER]:13 [PERSON_NAME]" at bounding box center [360, 260] width 343 height 63
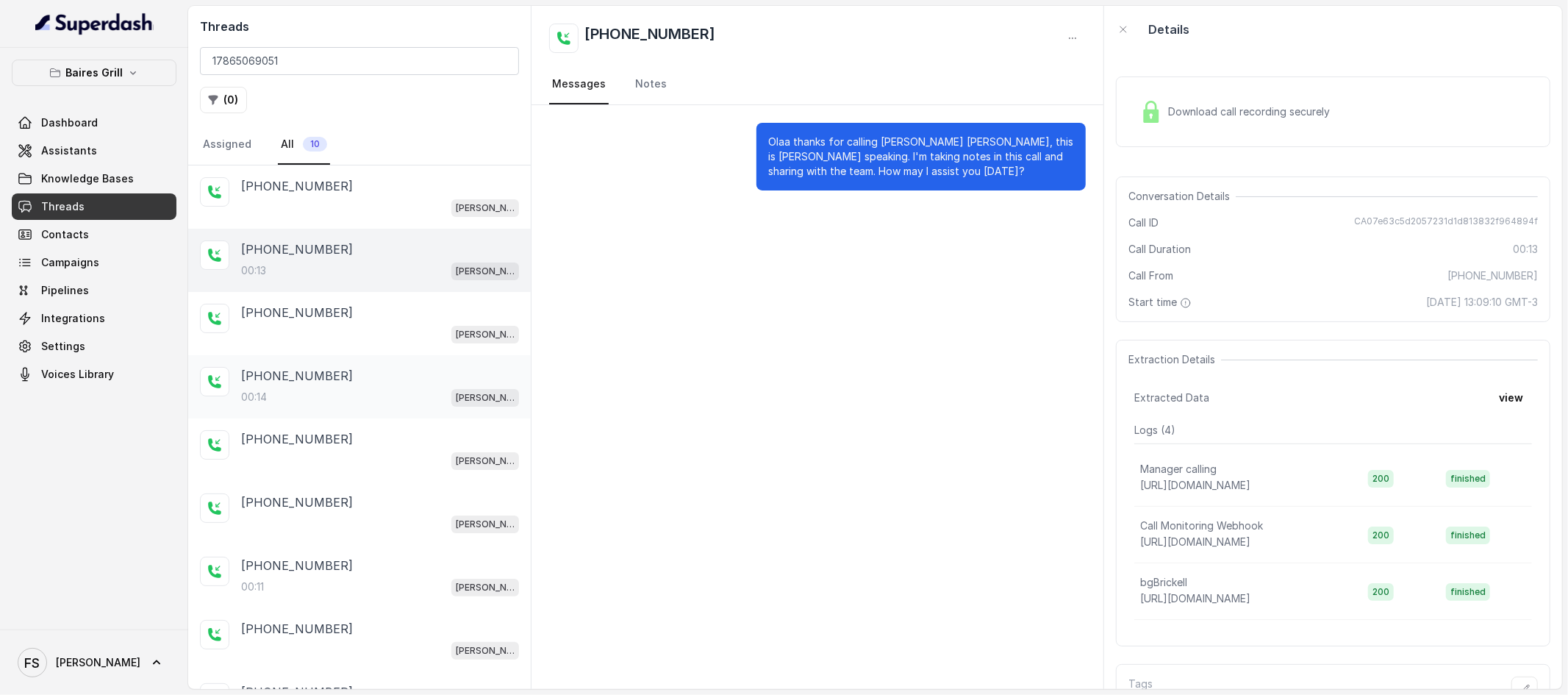
drag, startPoint x: 372, startPoint y: 351, endPoint x: 354, endPoint y: 408, distance: 59.8
click at [370, 351] on div "[PHONE_NUMBER] [PERSON_NAME]" at bounding box center [360, 323] width 343 height 63
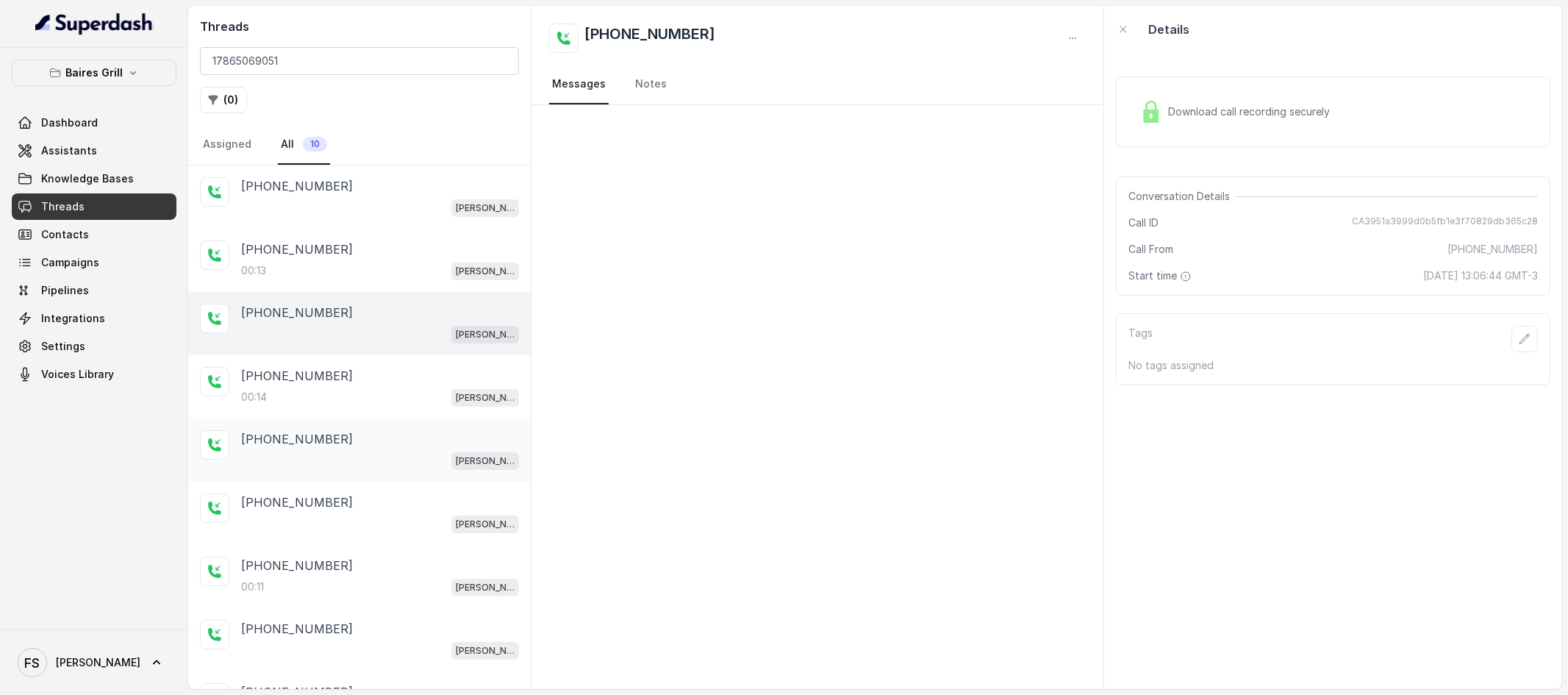
click at [353, 422] on div "[PHONE_NUMBER] [PERSON_NAME]" at bounding box center [360, 450] width 343 height 63
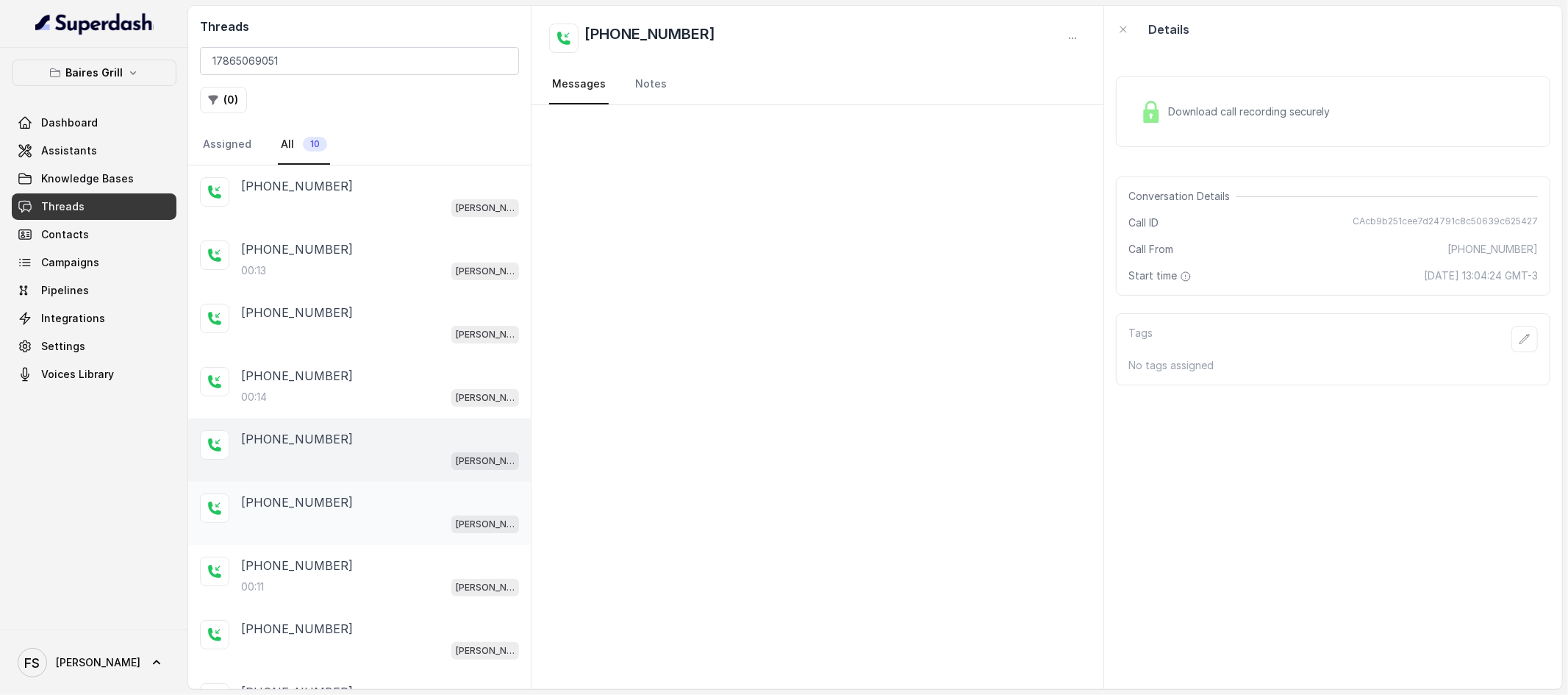
click at [368, 509] on div "[PHONE_NUMBER]" at bounding box center [380, 502] width 278 height 18
click at [394, 565] on div "[PHONE_NUMBER]" at bounding box center [380, 566] width 278 height 18
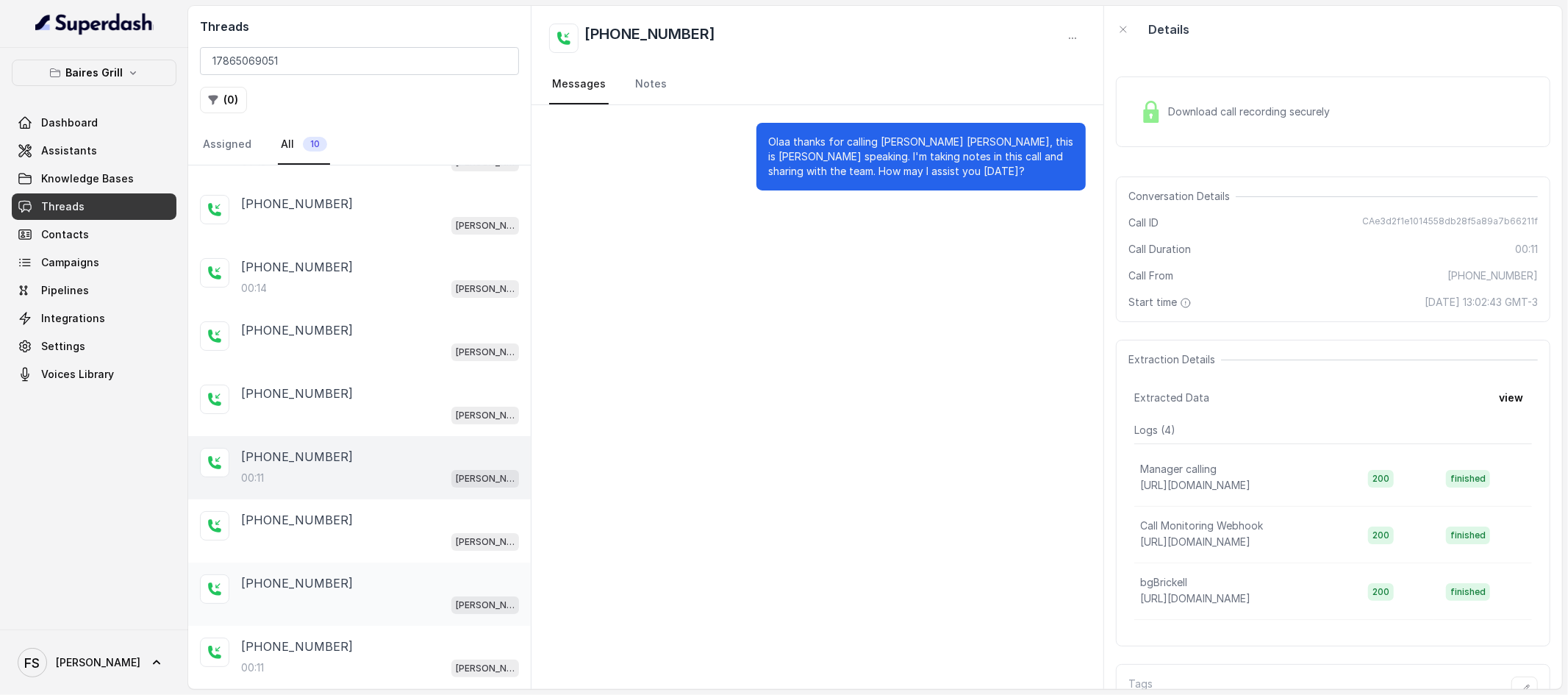
scroll to position [111, 0]
click at [381, 564] on div "[PHONE_NUMBER] [PERSON_NAME]" at bounding box center [360, 594] width 343 height 63
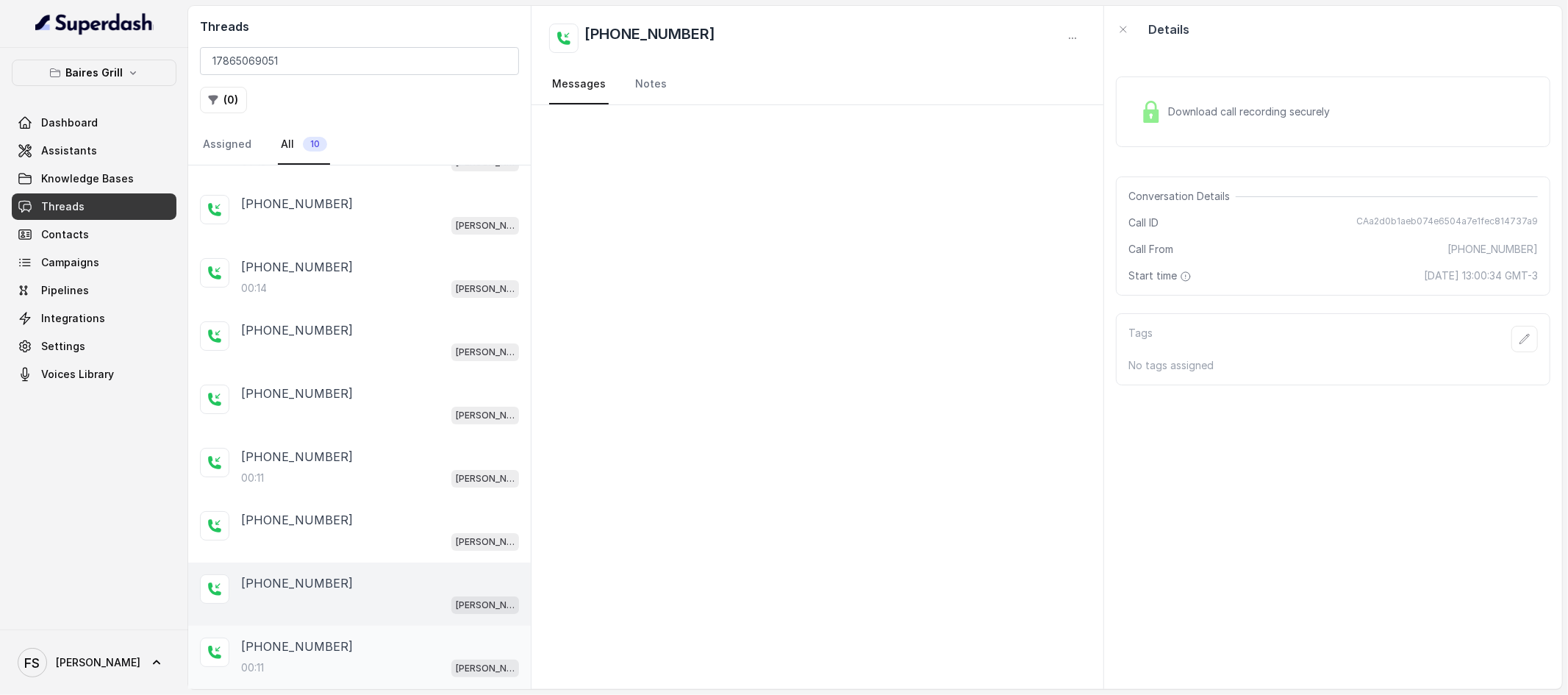
click at [401, 629] on div "[PHONE_NUMBER]:11 [PERSON_NAME]" at bounding box center [360, 657] width 343 height 63
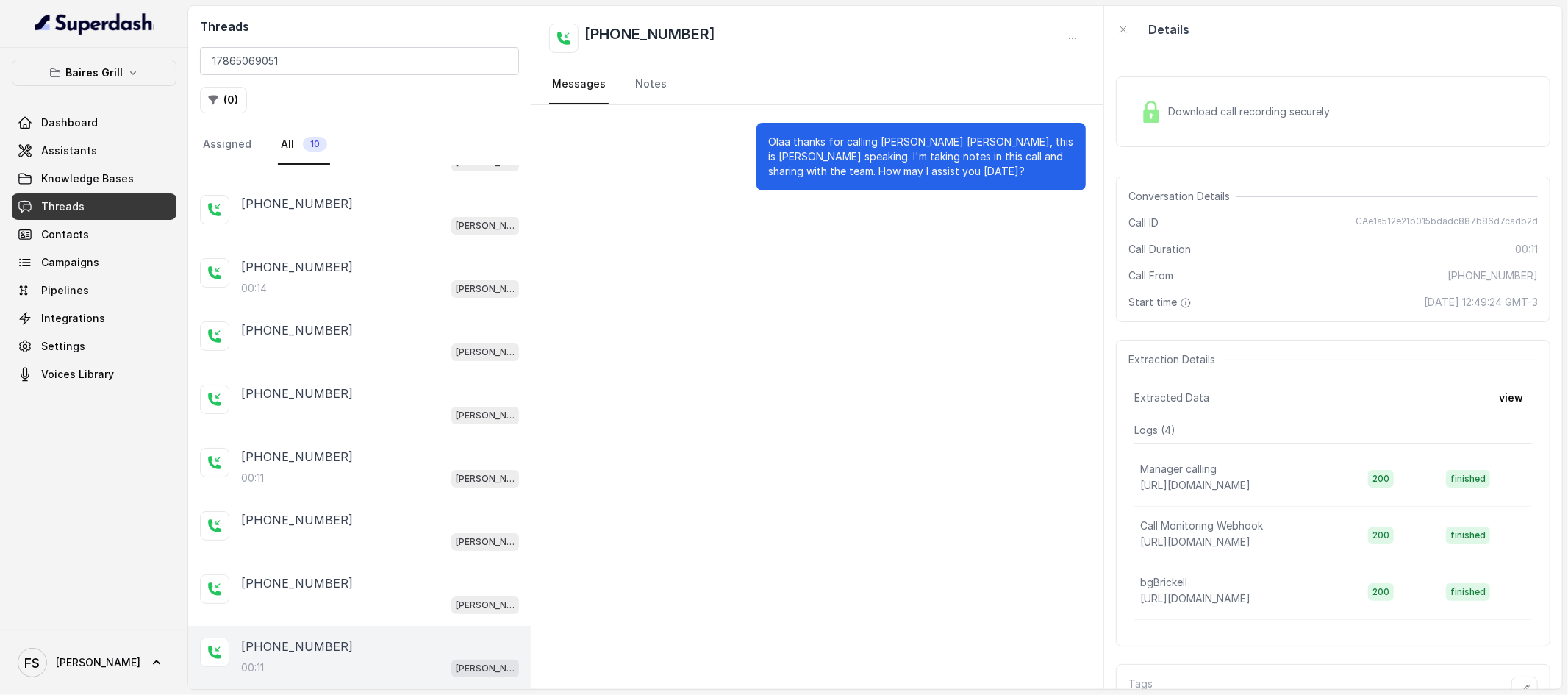
click at [377, 644] on div "[PHONE_NUMBER]" at bounding box center [380, 646] width 278 height 18
click at [362, 571] on div "[PHONE_NUMBER] [PERSON_NAME]" at bounding box center [360, 594] width 343 height 63
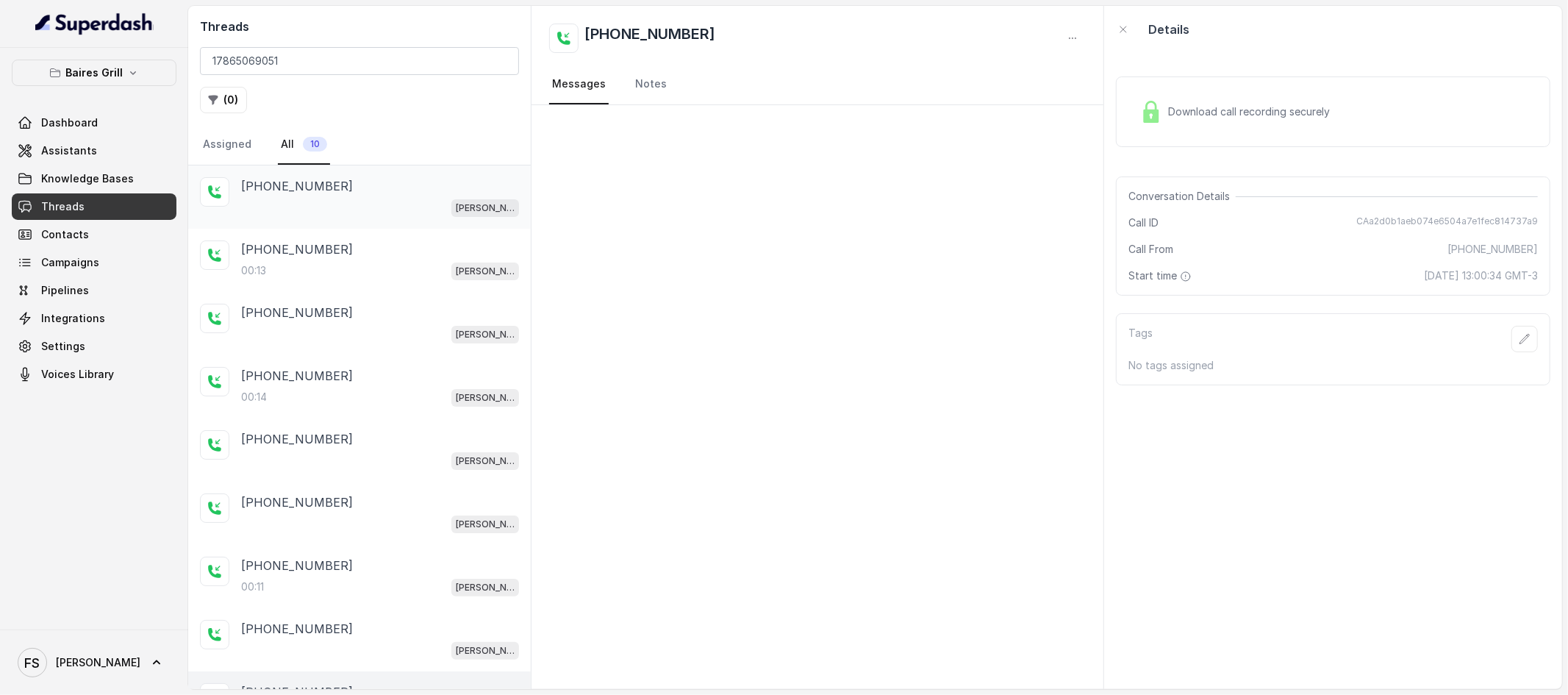
click at [366, 189] on div "[PHONE_NUMBER]" at bounding box center [380, 185] width 278 height 18
click at [312, 77] on div "Threads 17865069051 ( 0 ) Assigned All 10" at bounding box center [360, 86] width 343 height 160
drag, startPoint x: 250, startPoint y: 64, endPoint x: 0, endPoint y: 32, distance: 252.0
click at [0, 32] on div "[PERSON_NAME] Grill Dashboard Assistants Knowledge Bases Threads Contacts Campa…" at bounding box center [784, 348] width 1568 height 695
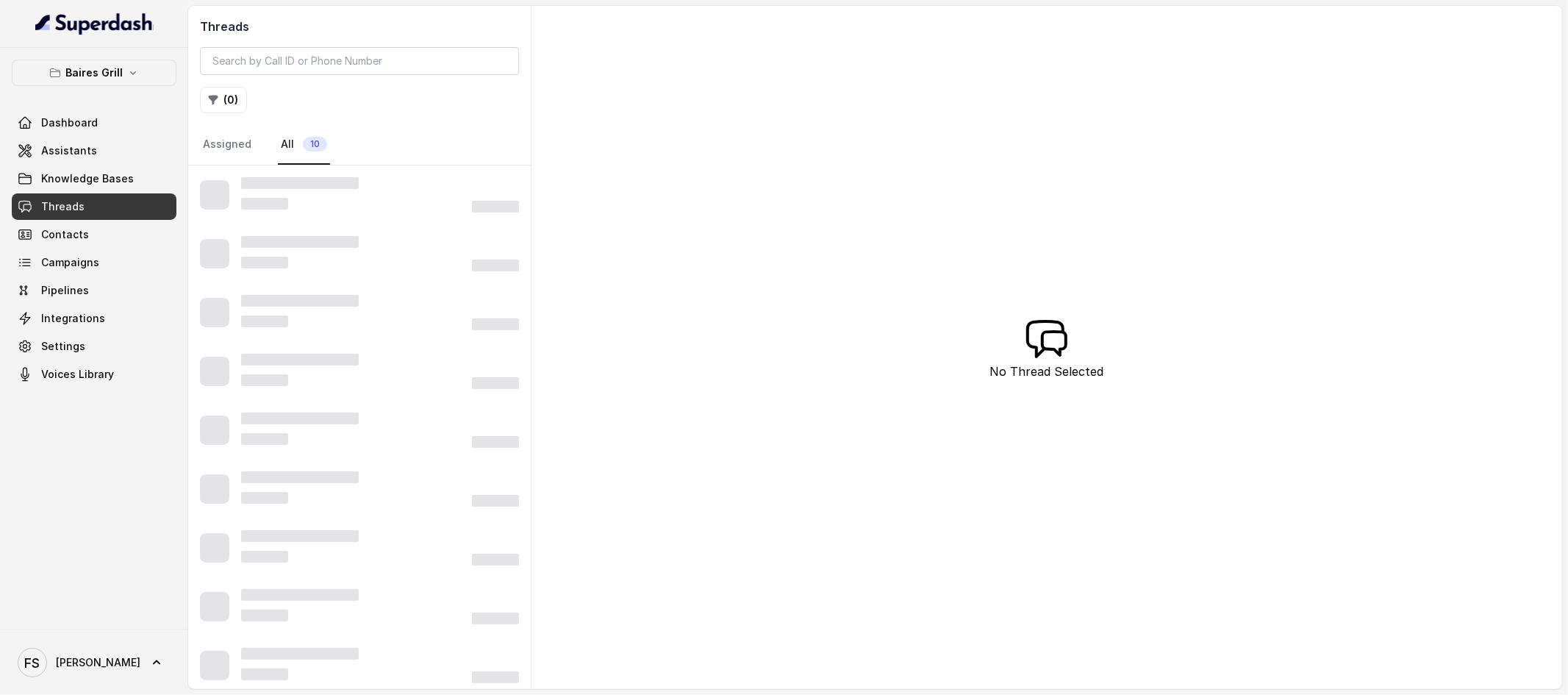
click at [1080, 156] on div "Threads ( 0 ) Assigned All 10 No Thread Selected" at bounding box center [876, 348] width 1374 height 683
